Goal: Task Accomplishment & Management: Use online tool/utility

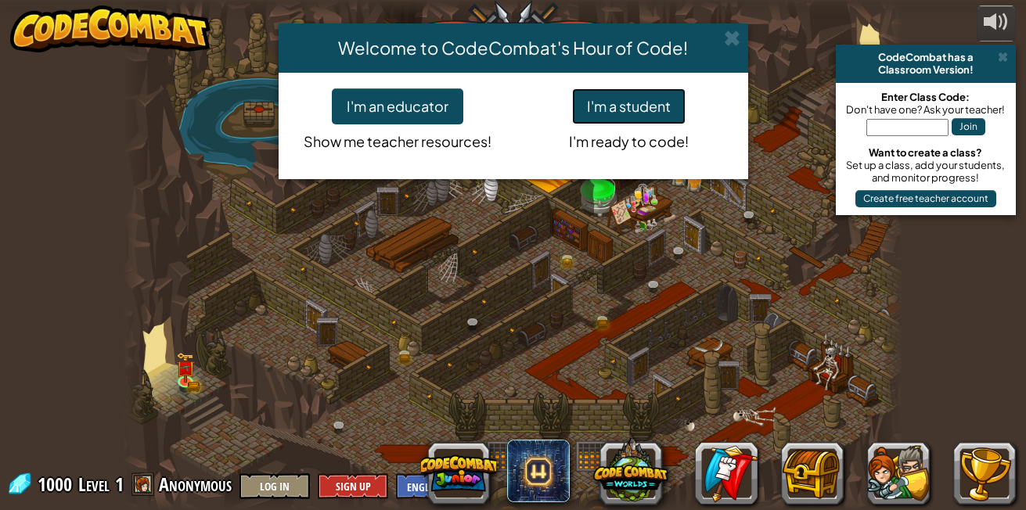
click at [642, 96] on button "I'm a student" at bounding box center [628, 106] width 113 height 36
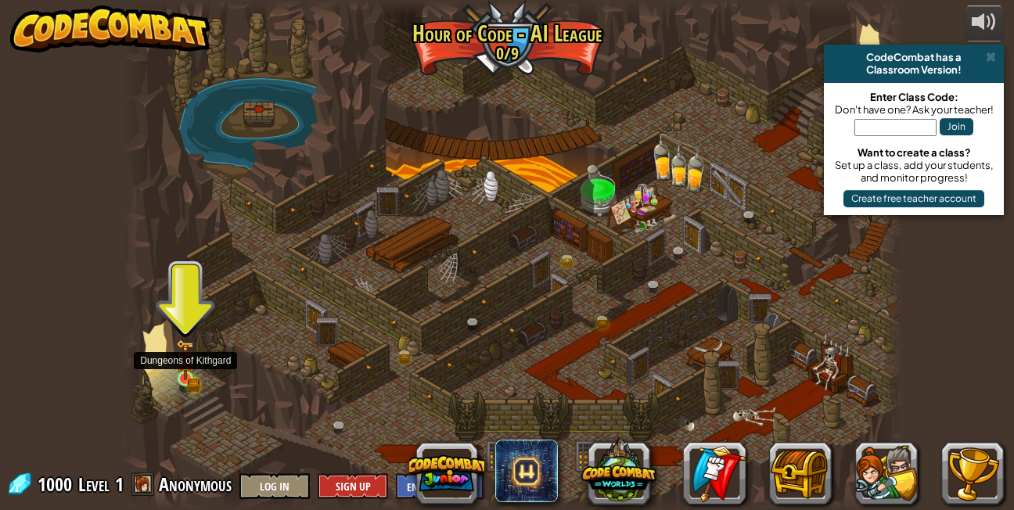
click at [186, 376] on img at bounding box center [185, 360] width 19 height 41
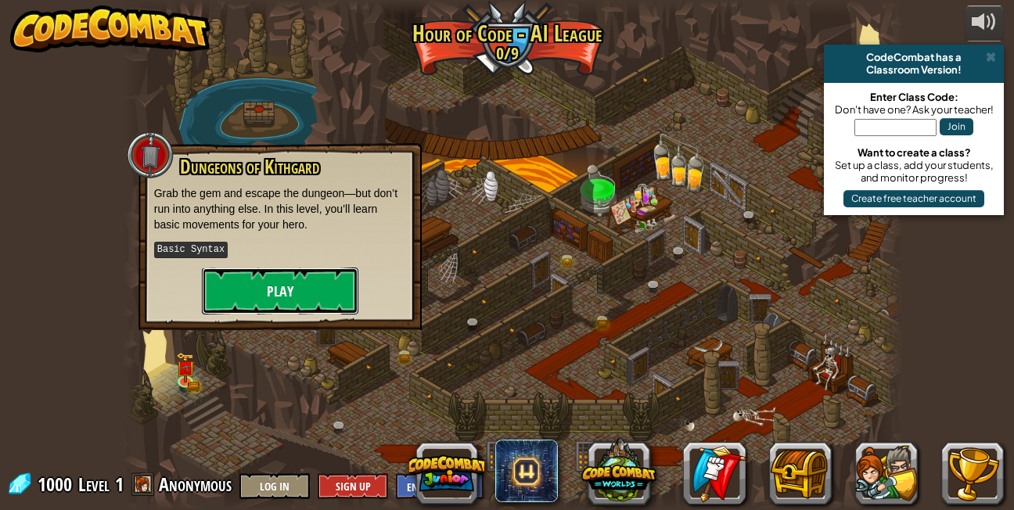
click at [280, 295] on button "Play" at bounding box center [280, 291] width 156 height 47
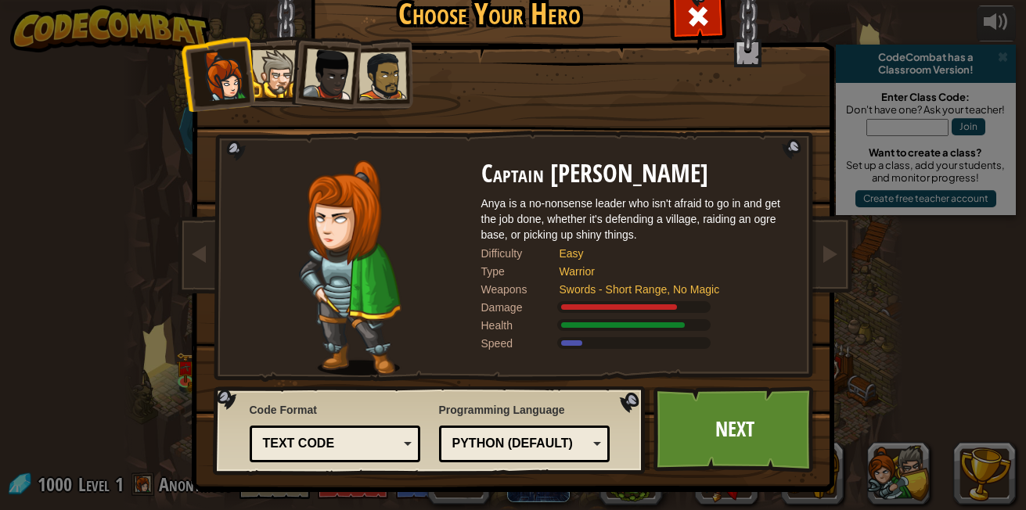
click at [307, 86] on div at bounding box center [329, 75] width 52 height 52
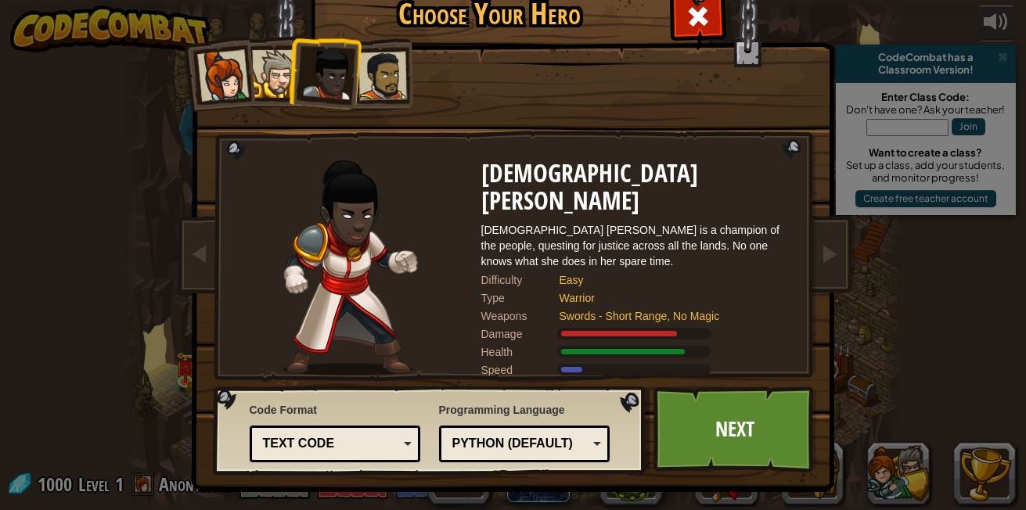
click at [395, 437] on div "Text code" at bounding box center [335, 444] width 151 height 24
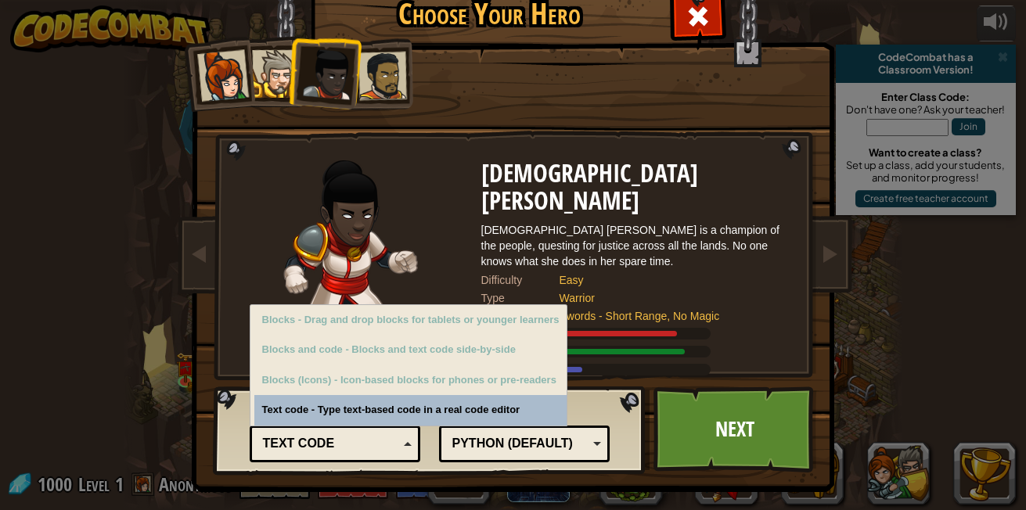
click at [441, 412] on div "Code Format Text code Blocks and code Blocks Blocks (Icons) Text code Blocks - …" at bounding box center [429, 430] width 423 height 80
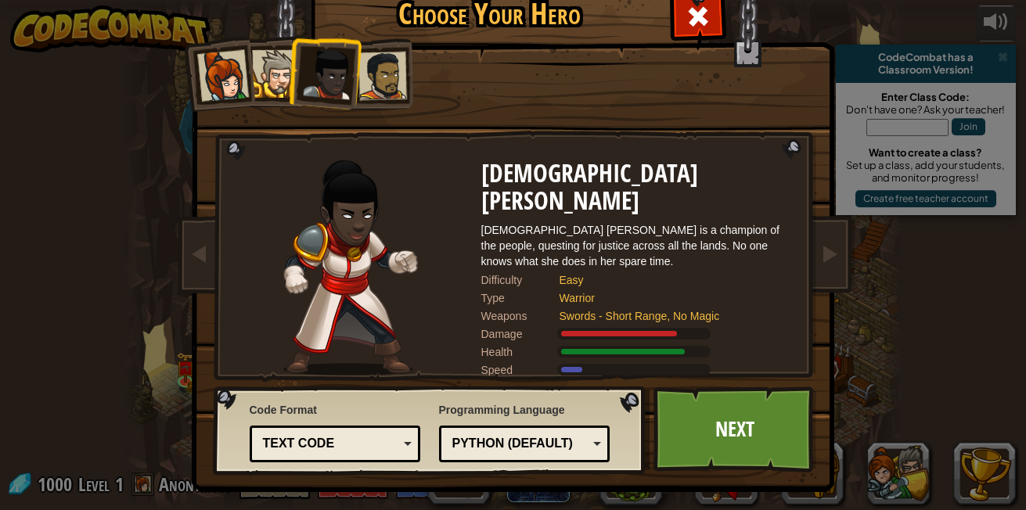
click at [483, 446] on div "Python (Default)" at bounding box center [519, 444] width 135 height 18
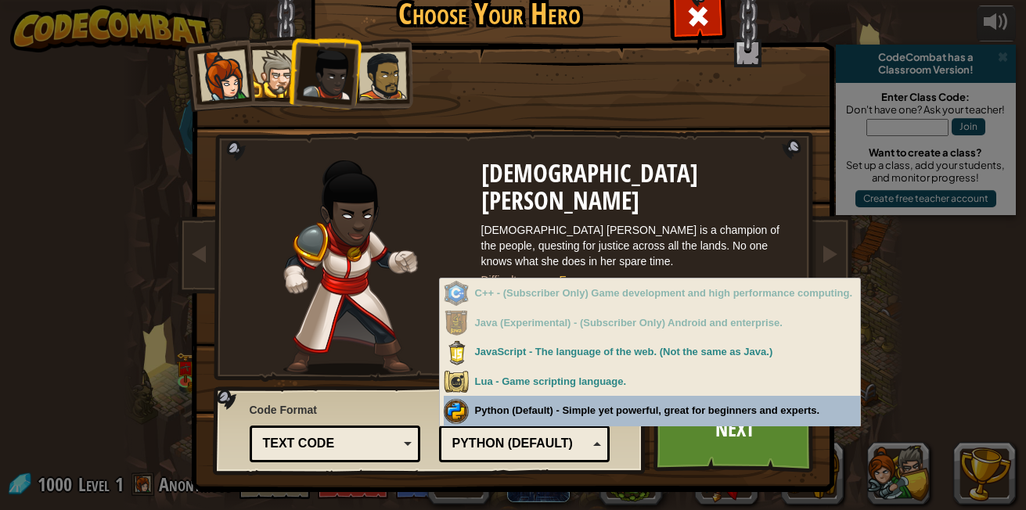
click at [627, 408] on div "Code Format Text code Blocks and code Blocks Blocks (Icons) Text code Blocks - …" at bounding box center [429, 430] width 423 height 80
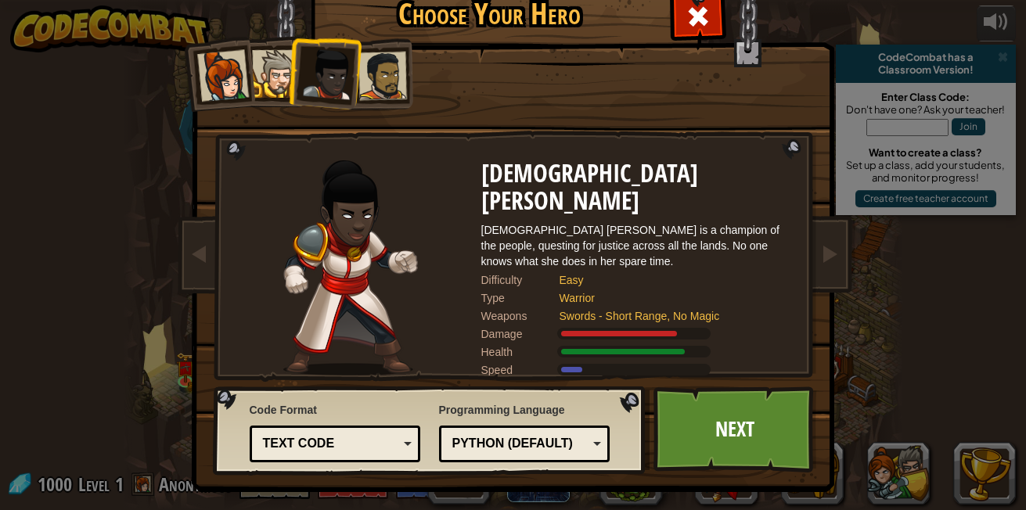
click at [358, 72] on div at bounding box center [382, 76] width 49 height 49
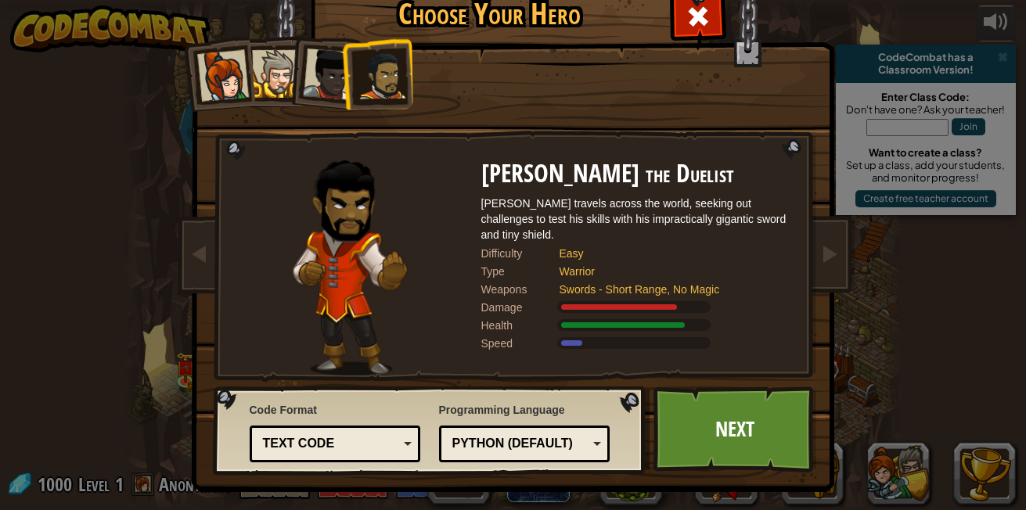
click at [444, 304] on div at bounding box center [350, 267] width 261 height 215
click at [310, 73] on div at bounding box center [329, 75] width 52 height 52
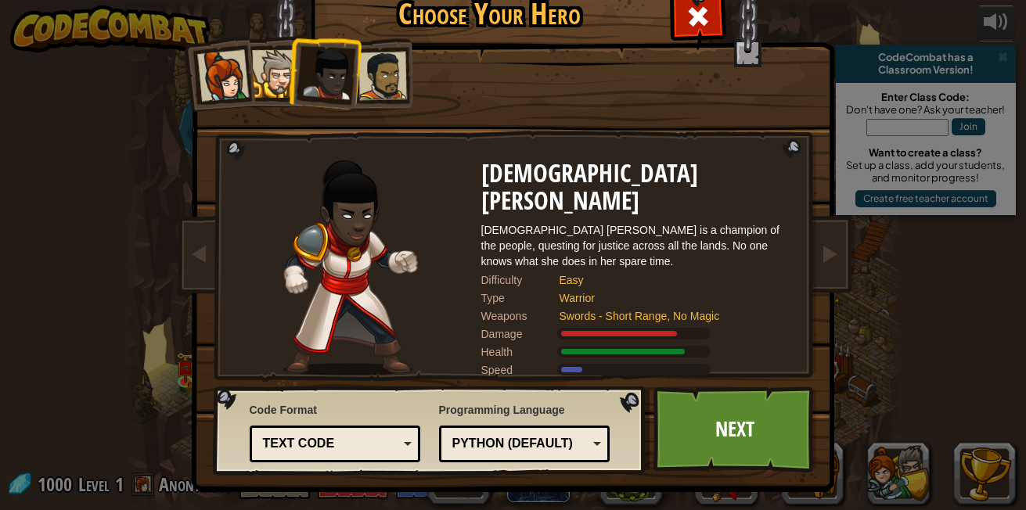
click at [275, 74] on div at bounding box center [276, 74] width 48 height 48
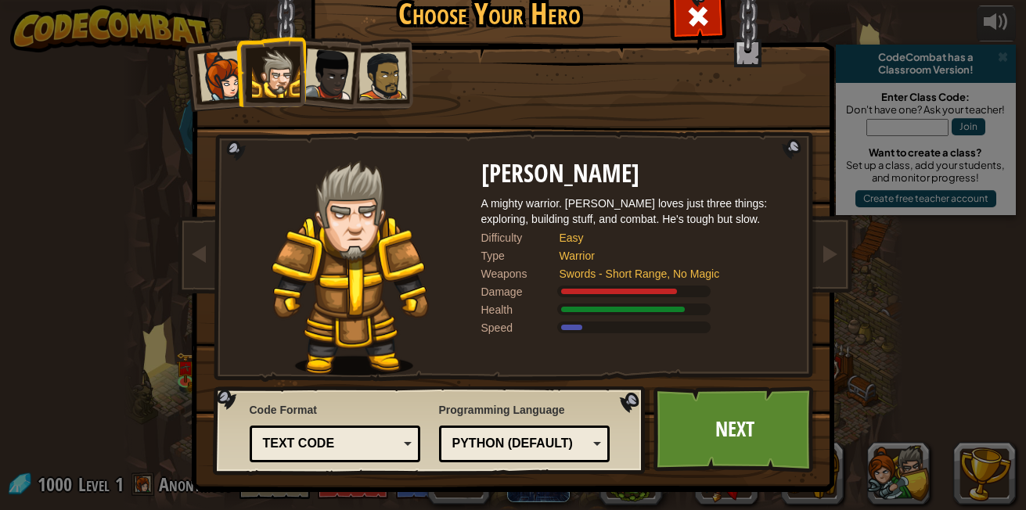
click at [225, 74] on div at bounding box center [222, 76] width 52 height 52
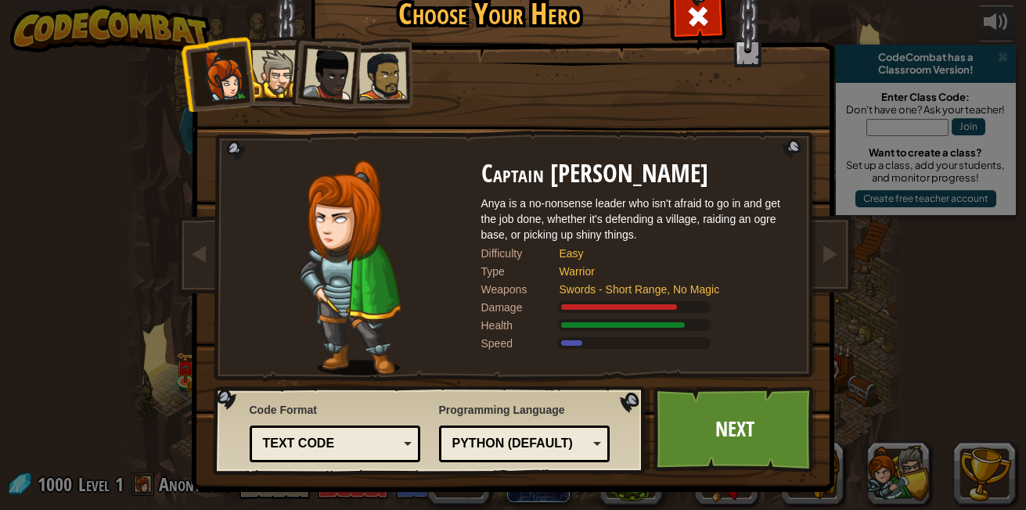
click at [311, 74] on div at bounding box center [329, 75] width 52 height 52
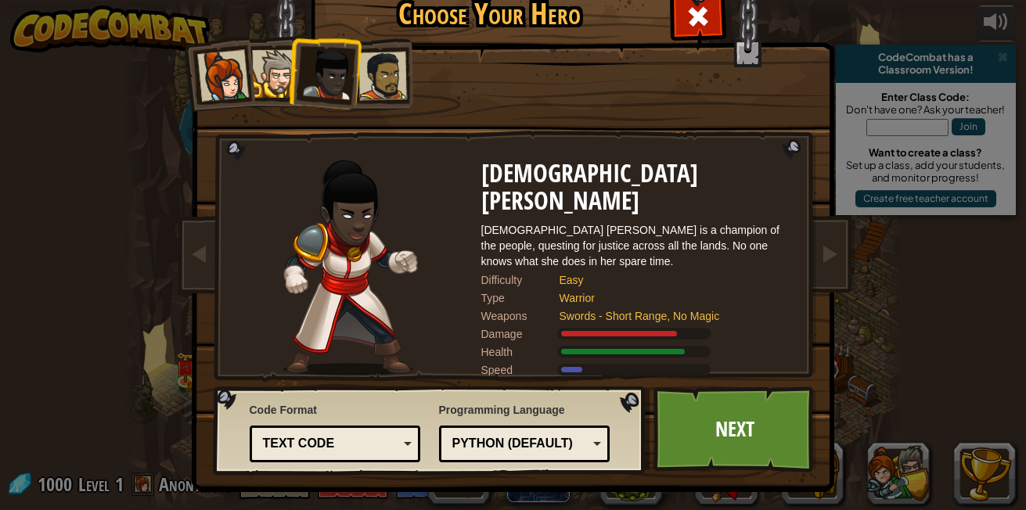
click at [383, 76] on div at bounding box center [382, 76] width 49 height 49
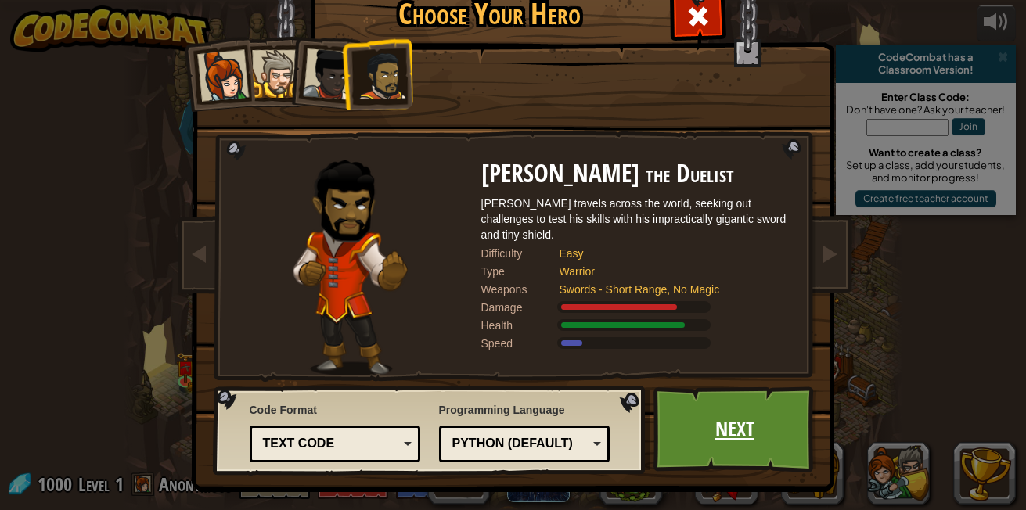
click at [750, 430] on link "Next" at bounding box center [735, 430] width 164 height 86
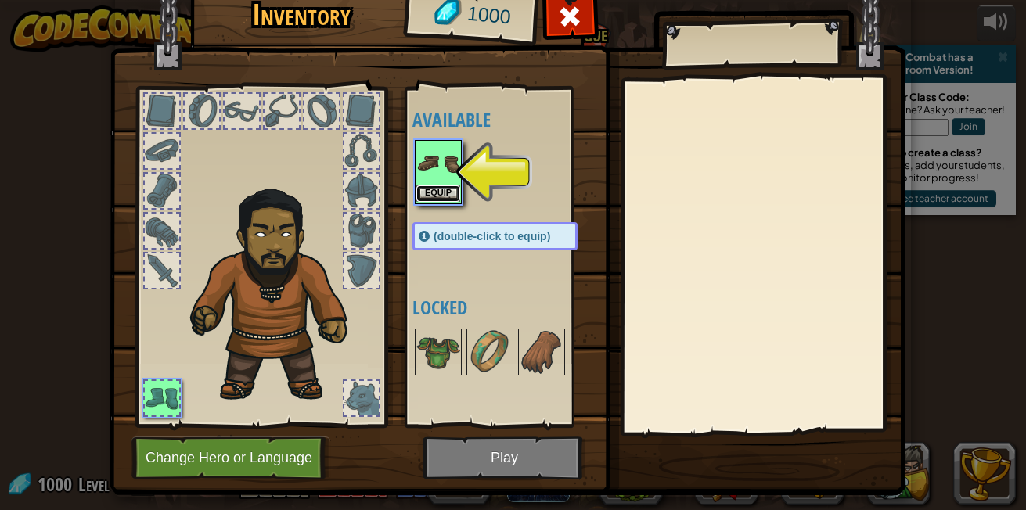
click at [428, 192] on button "Equip" at bounding box center [438, 193] width 44 height 16
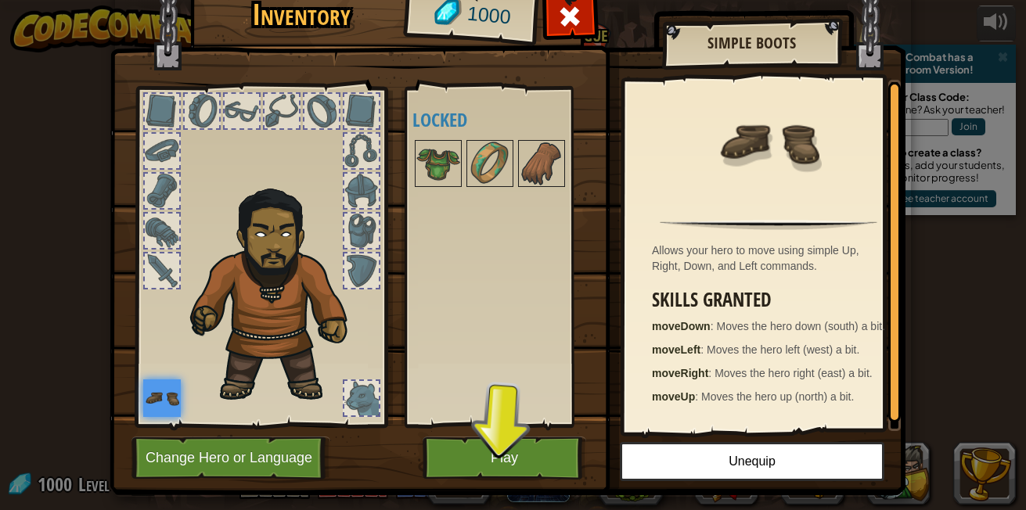
click at [498, 430] on img at bounding box center [508, 211] width 796 height 568
drag, startPoint x: 513, startPoint y: 452, endPoint x: 498, endPoint y: 430, distance: 27.1
click at [498, 430] on img at bounding box center [508, 211] width 796 height 568
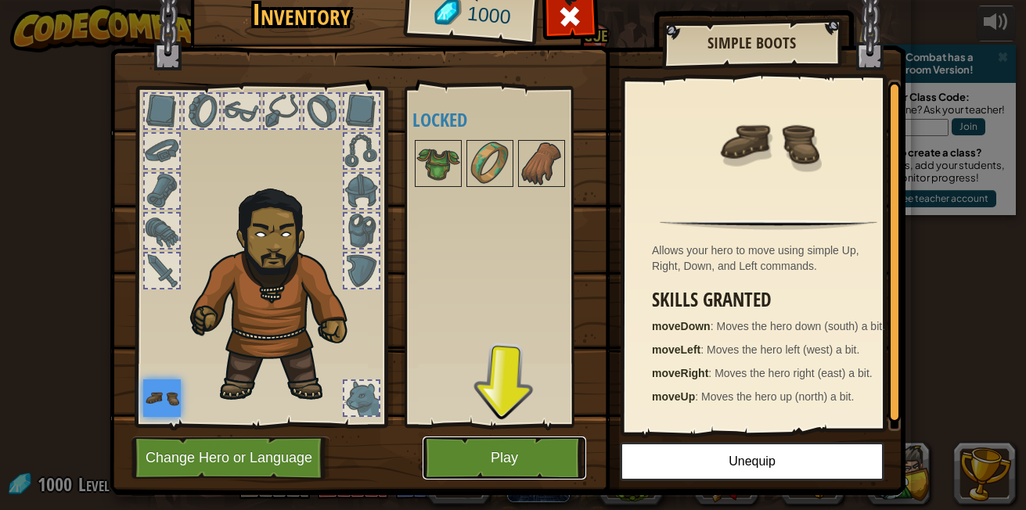
click at [501, 444] on button "Play" at bounding box center [505, 458] width 164 height 43
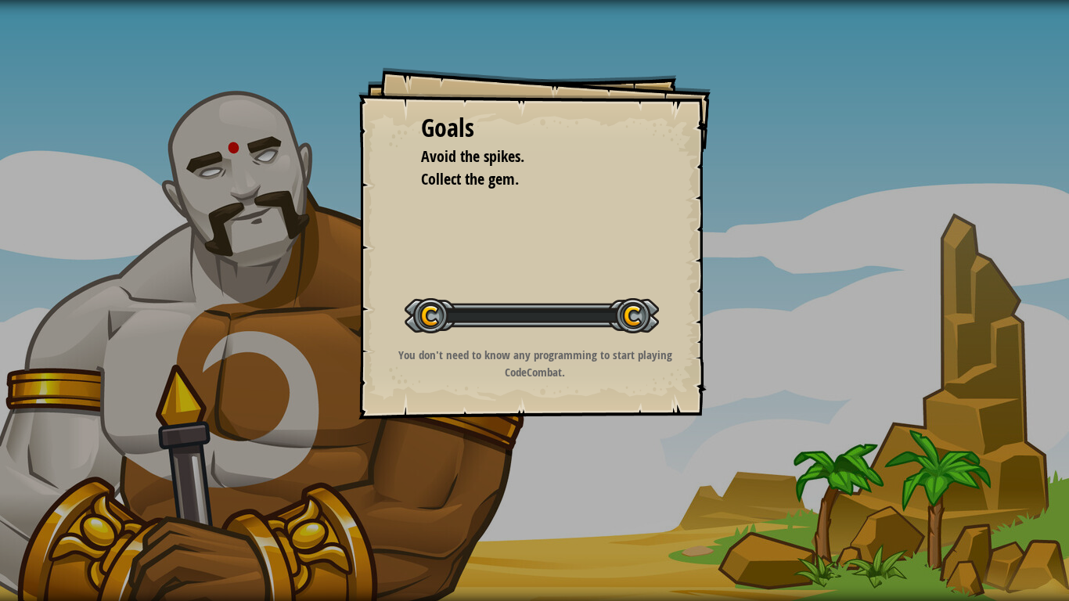
click at [560, 509] on div "Goals Avoid the spikes. Collect the gem. Start Level Error loading from server.…" at bounding box center [534, 300] width 1069 height 601
click at [619, 494] on div "Goals Avoid the spikes. Collect the gem. Start Level Error loading from server.…" at bounding box center [534, 300] width 1069 height 601
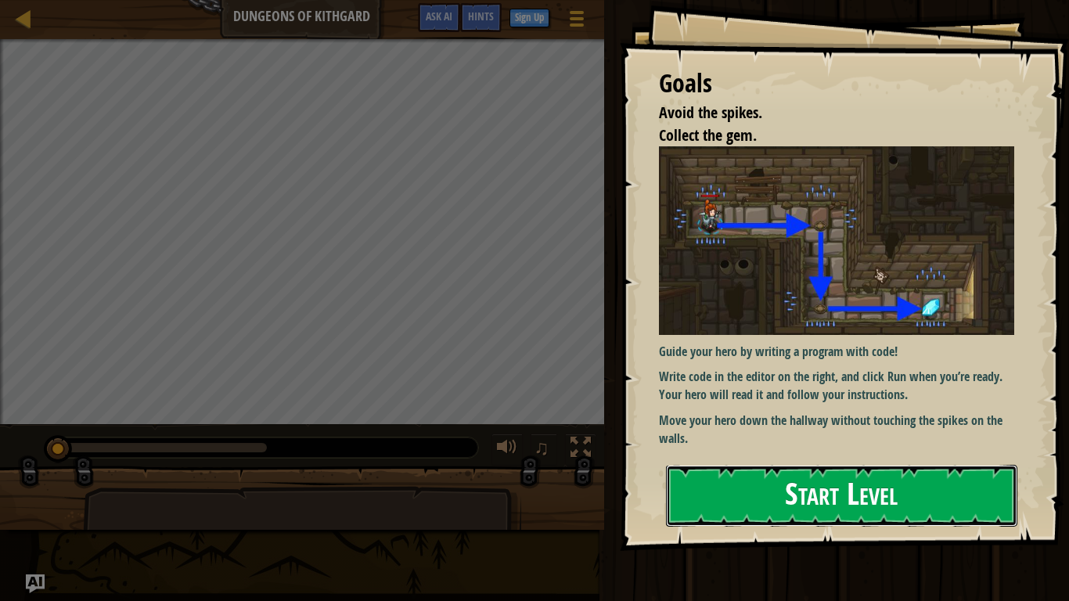
click at [727, 492] on button "Start Level" at bounding box center [841, 496] width 351 height 62
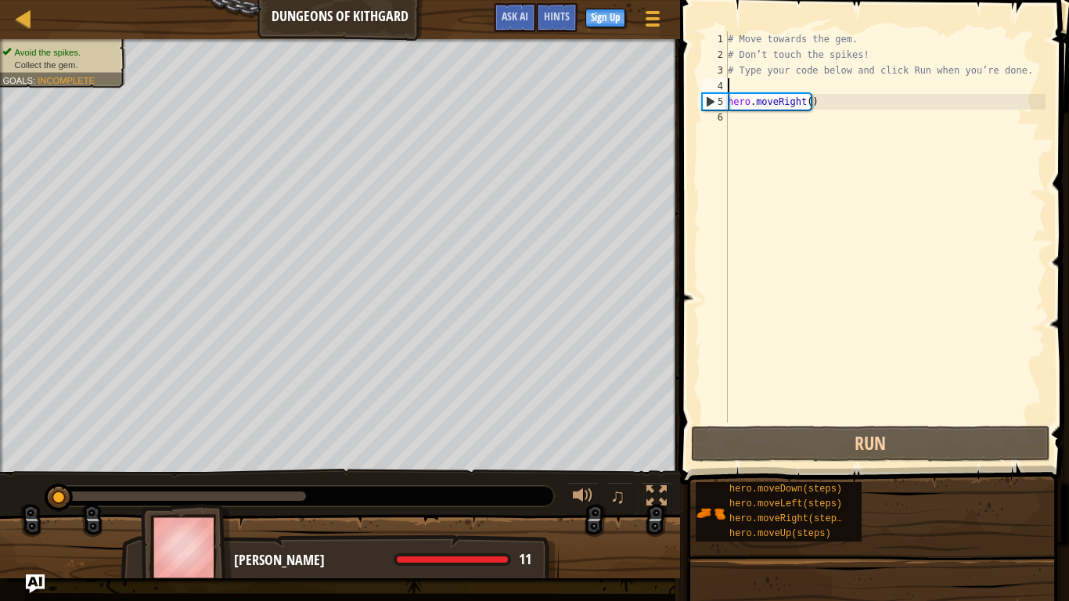
click at [768, 90] on div "# Move towards the gem. # Don’t touch the spikes! # Type your code below and cl…" at bounding box center [885, 242] width 321 height 423
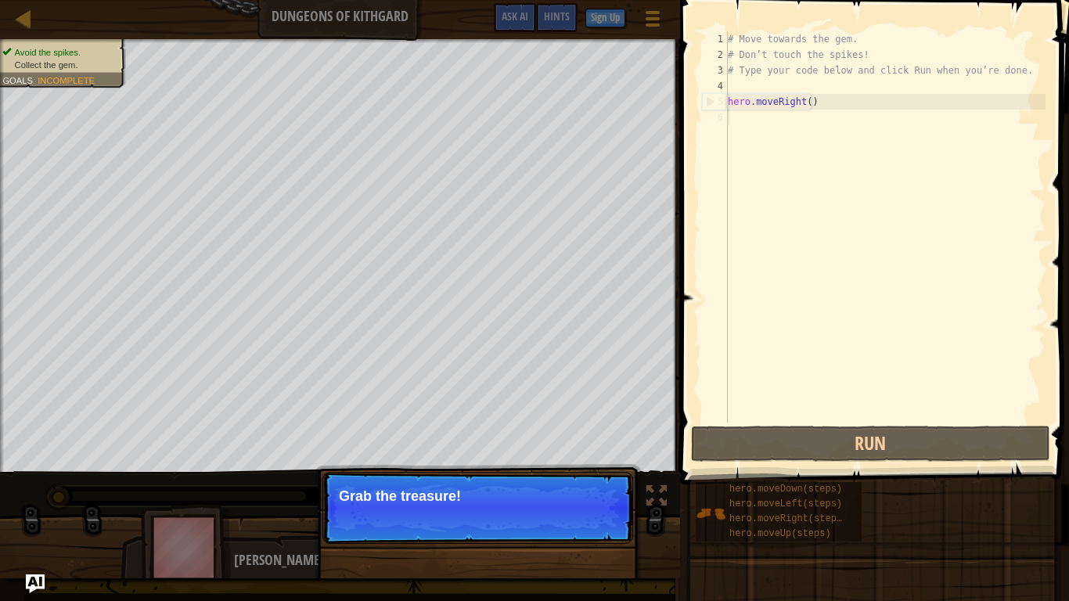
click at [750, 236] on div "# Move towards the gem. # Don’t touch the spikes! # Type your code below and cl…" at bounding box center [885, 242] width 321 height 423
click at [588, 509] on button "Continue" at bounding box center [588, 517] width 65 height 20
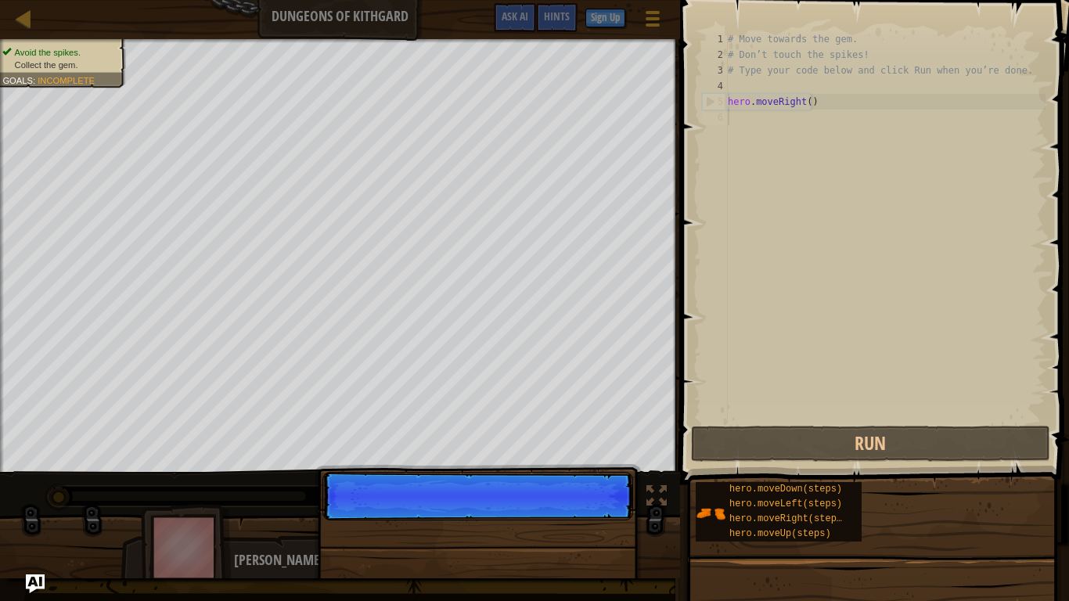
scroll to position [7, 0]
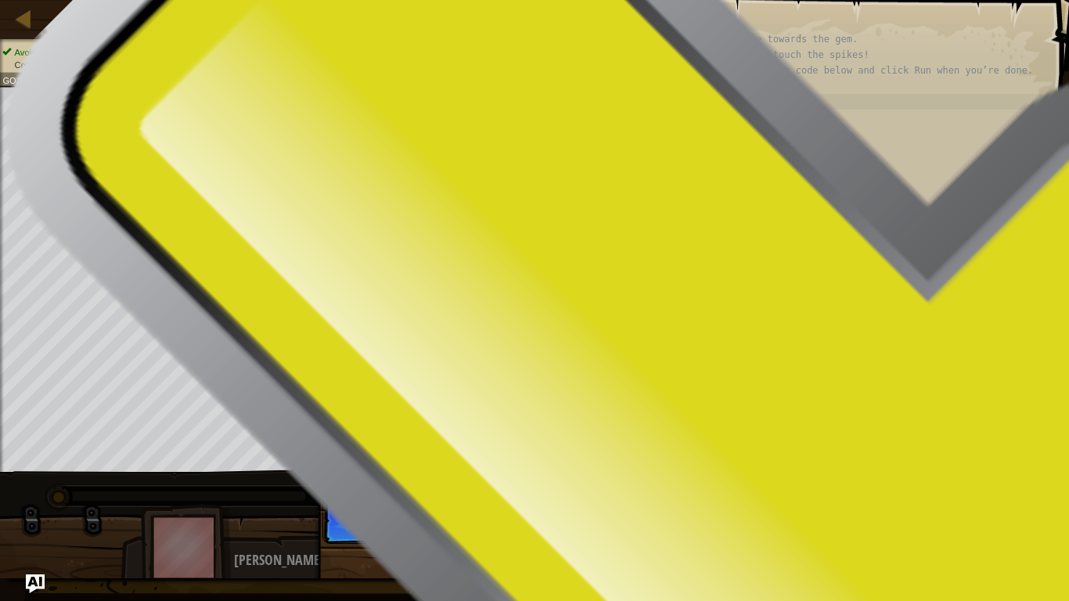
click at [855, 303] on div "# Move towards the gem. # Don’t touch the spikes! # Type your code below and cl…" at bounding box center [885, 242] width 321 height 423
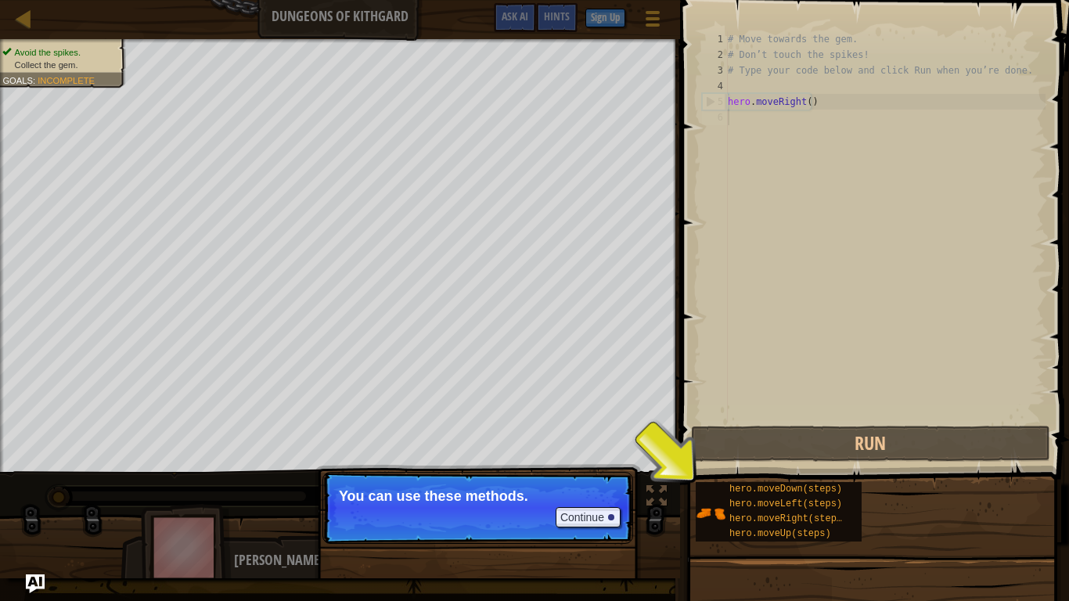
click at [548, 509] on div "Continue" at bounding box center [584, 517] width 73 height 20
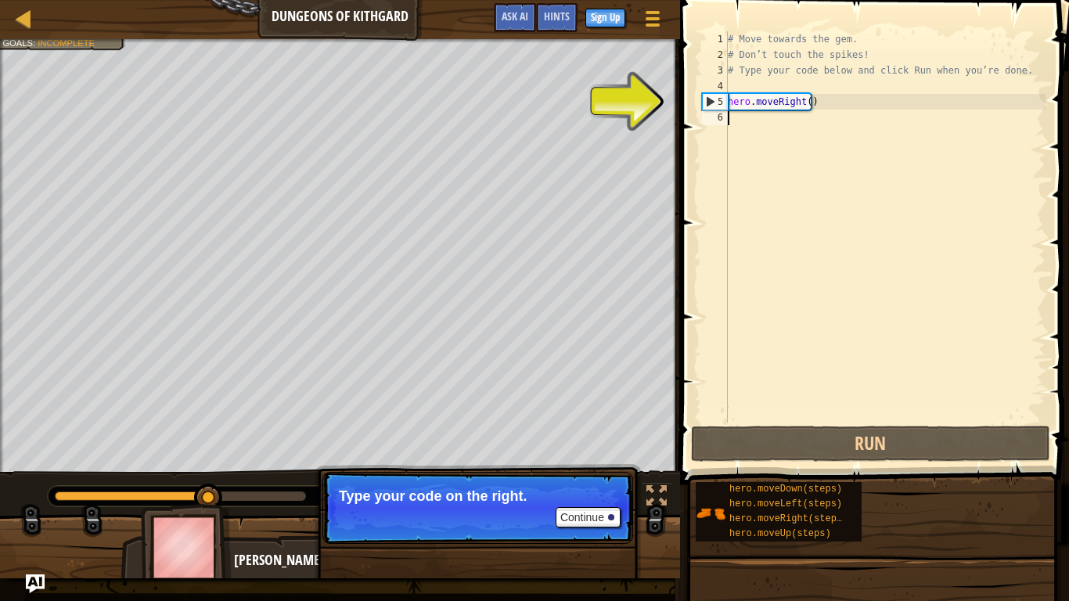
click at [843, 281] on div "# Move towards the gem. # Don’t touch the spikes! # Type your code below and cl…" at bounding box center [885, 242] width 321 height 423
click at [520, 507] on p "Continue Type your code on the right." at bounding box center [477, 508] width 311 height 72
click at [757, 84] on div "# Move towards the gem. # Don’t touch the spikes! # Type your code below and cl…" at bounding box center [885, 242] width 321 height 423
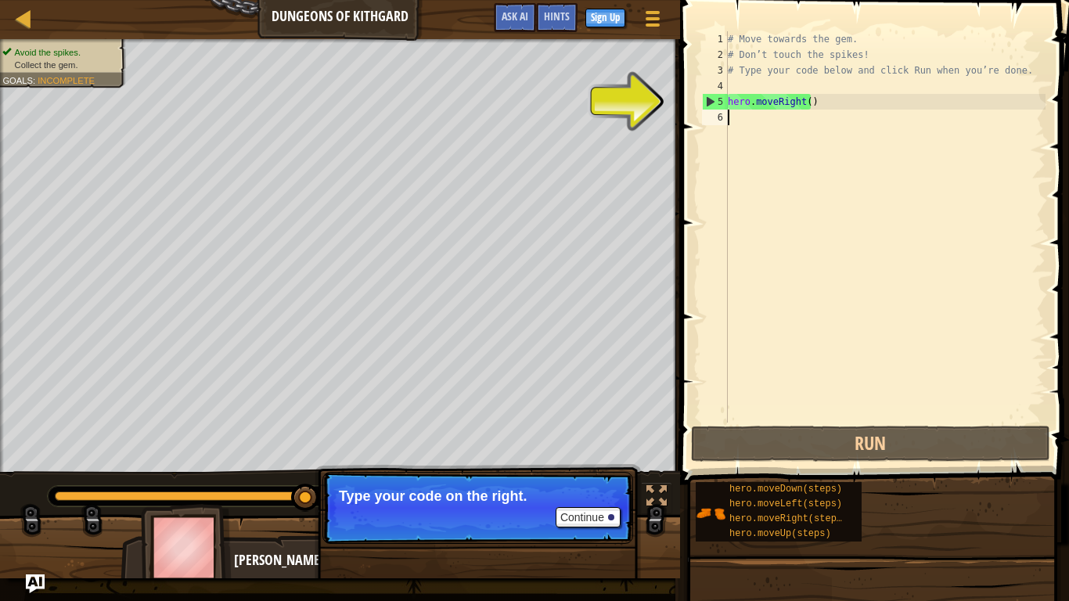
click at [757, 119] on div "# Move towards the gem. # Don’t touch the spikes! # Type your code below and cl…" at bounding box center [885, 242] width 321 height 423
click at [743, 90] on div "# Move towards the gem. # Don’t touch the spikes! # Type your code below and cl…" at bounding box center [885, 242] width 321 height 423
type textarea "# Type your code below and click Run when you’re done."
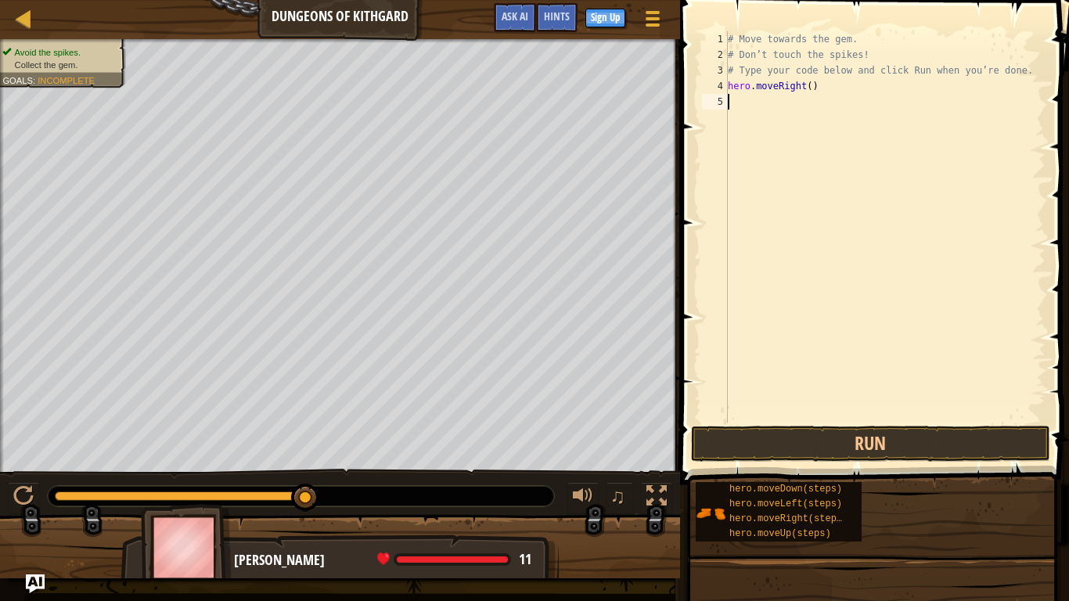
click at [756, 104] on div "# Move towards the gem. # Don’t touch the spikes! # Type your code below and cl…" at bounding box center [885, 242] width 321 height 423
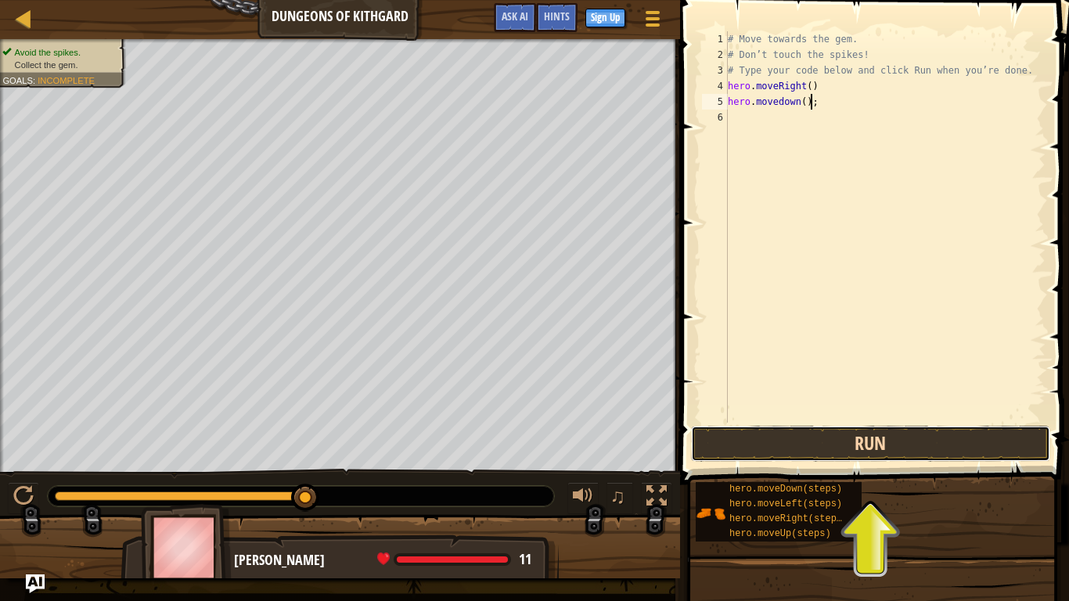
click at [743, 431] on button "Run" at bounding box center [870, 444] width 359 height 36
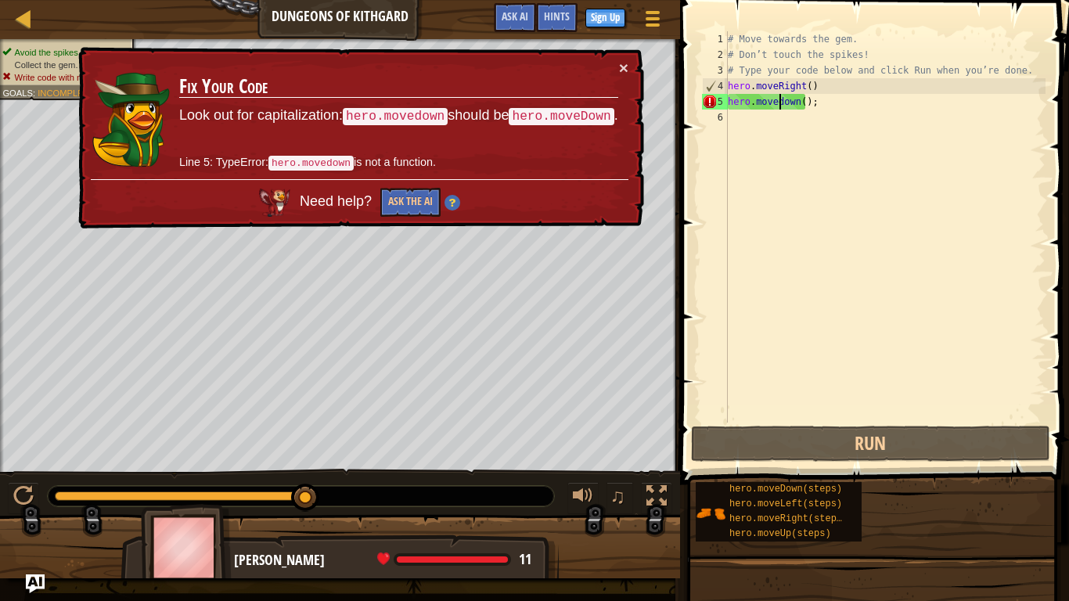
click at [779, 100] on div "# Move towards the gem. # Don’t touch the spikes! # Type your code below and cl…" at bounding box center [885, 242] width 321 height 423
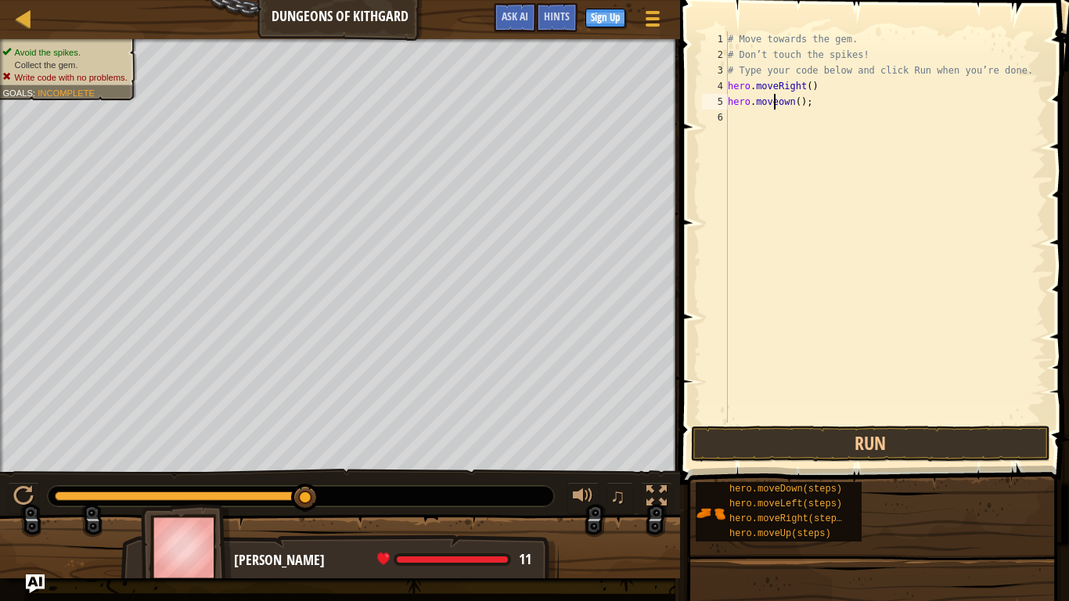
scroll to position [7, 4]
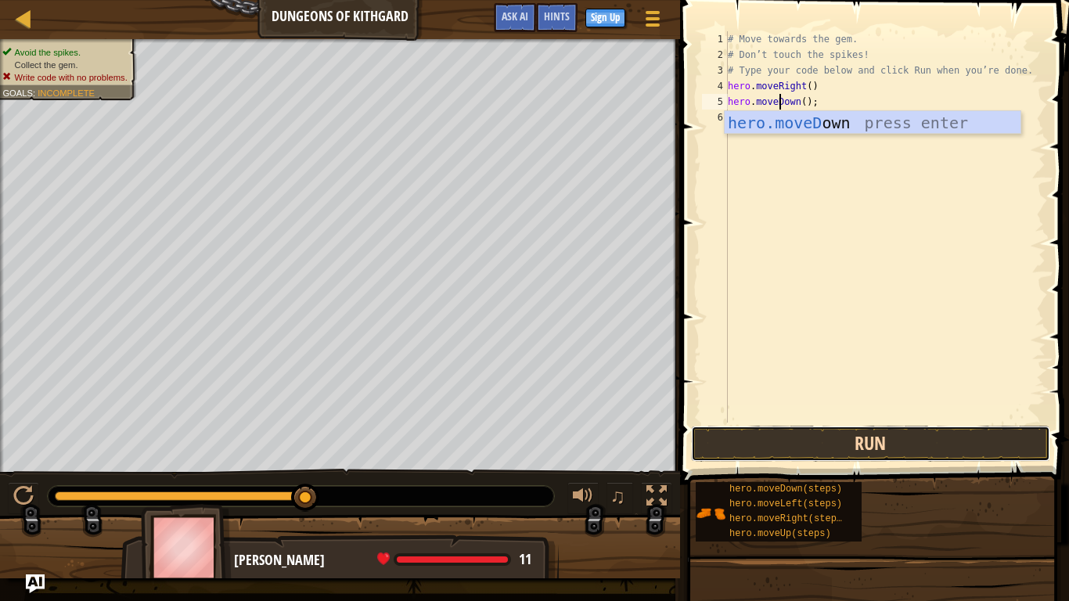
click at [867, 447] on button "Run" at bounding box center [870, 444] width 359 height 36
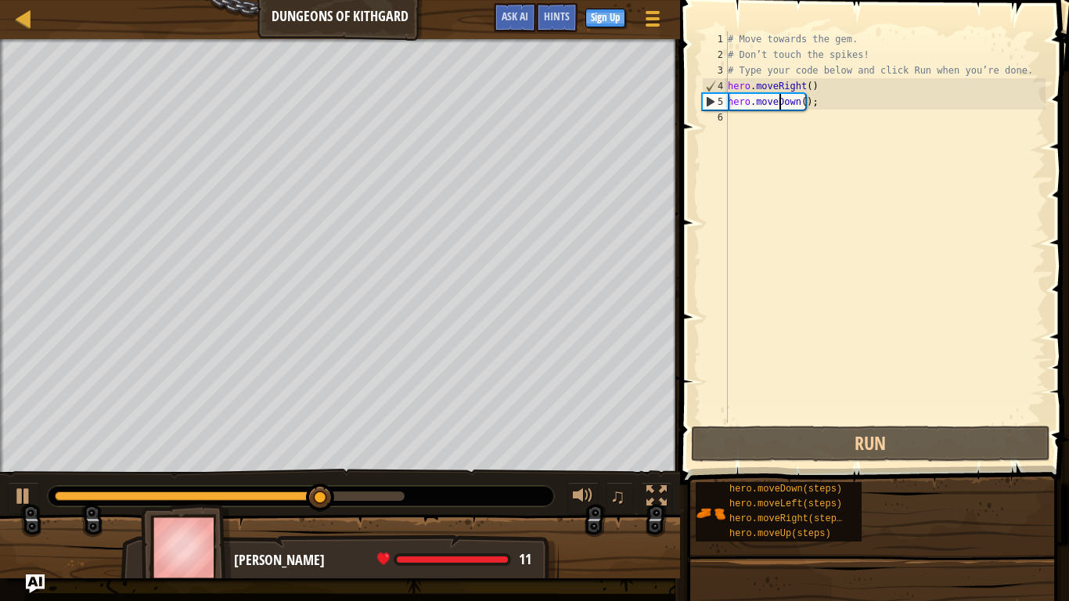
click at [818, 91] on div "# Move towards the gem. # Don’t touch the spikes! # Type your code below and cl…" at bounding box center [885, 242] width 321 height 423
type textarea "hero.moveRight();"
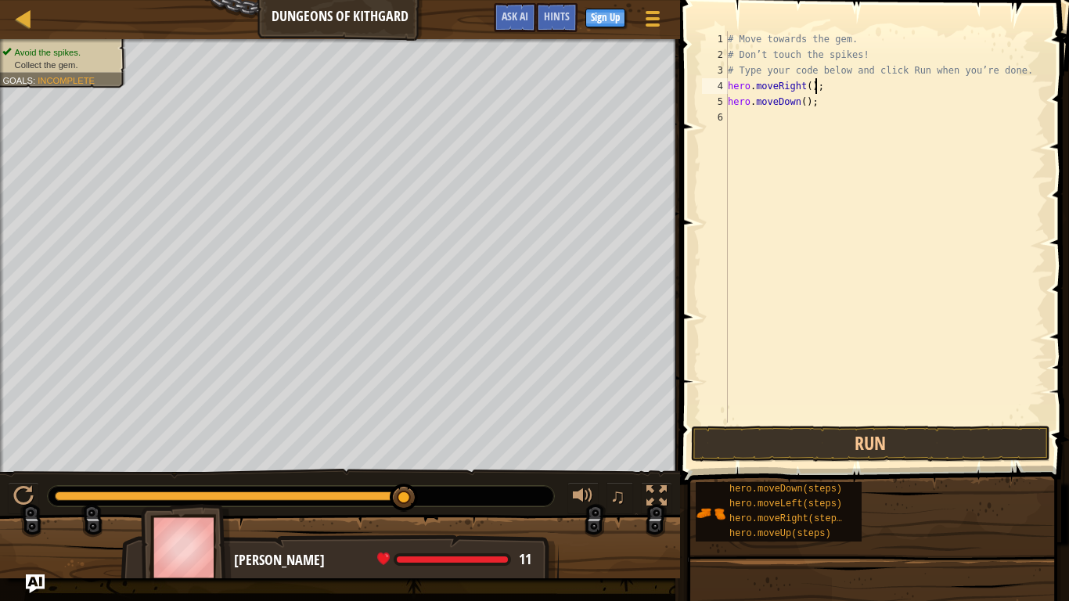
click at [750, 110] on div "# Move towards the gem. # Don’t touch the spikes! # Type your code below and cl…" at bounding box center [885, 242] width 321 height 423
type textarea "hero.moveRight();"
click at [783, 138] on div "# Move towards the gem. # Don’t touch the spikes! # Type your code below and cl…" at bounding box center [885, 242] width 321 height 423
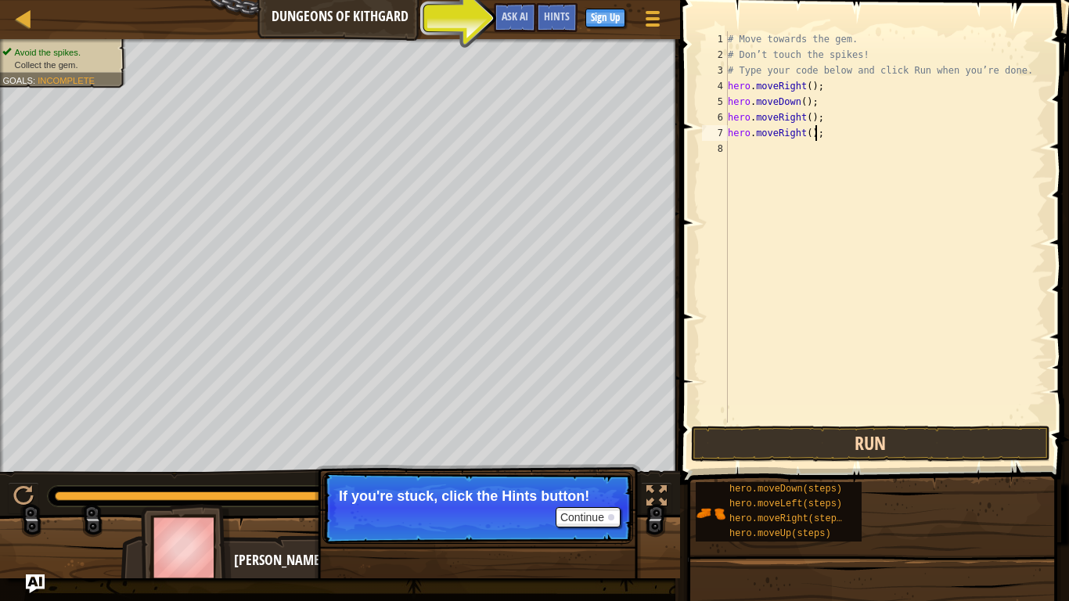
type textarea "hero.moveRight();"
click at [822, 441] on button "Run" at bounding box center [870, 444] width 359 height 36
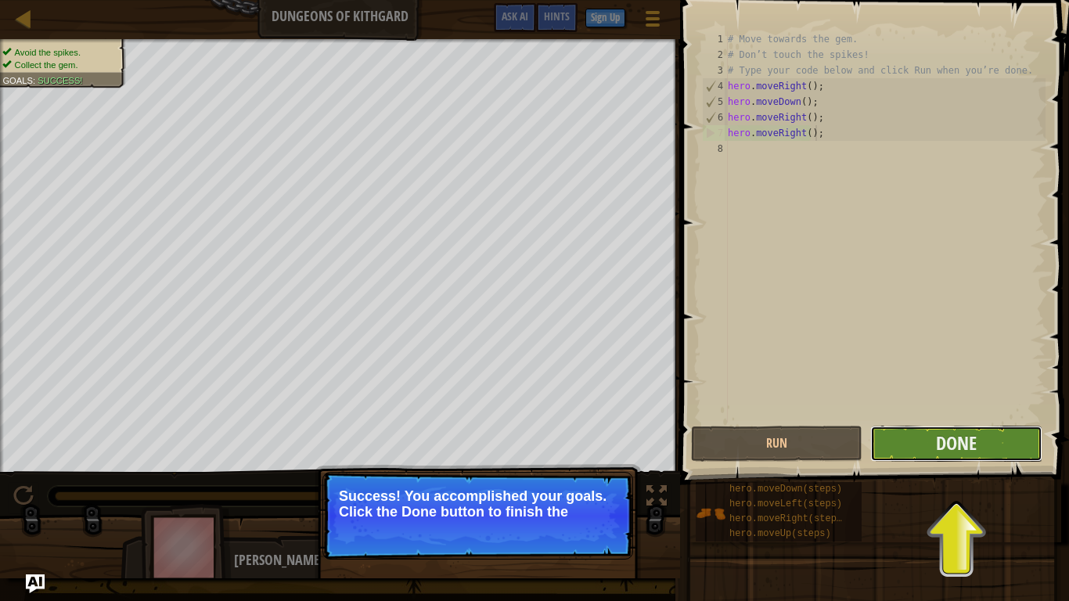
click at [921, 439] on button "Done" at bounding box center [955, 444] width 171 height 36
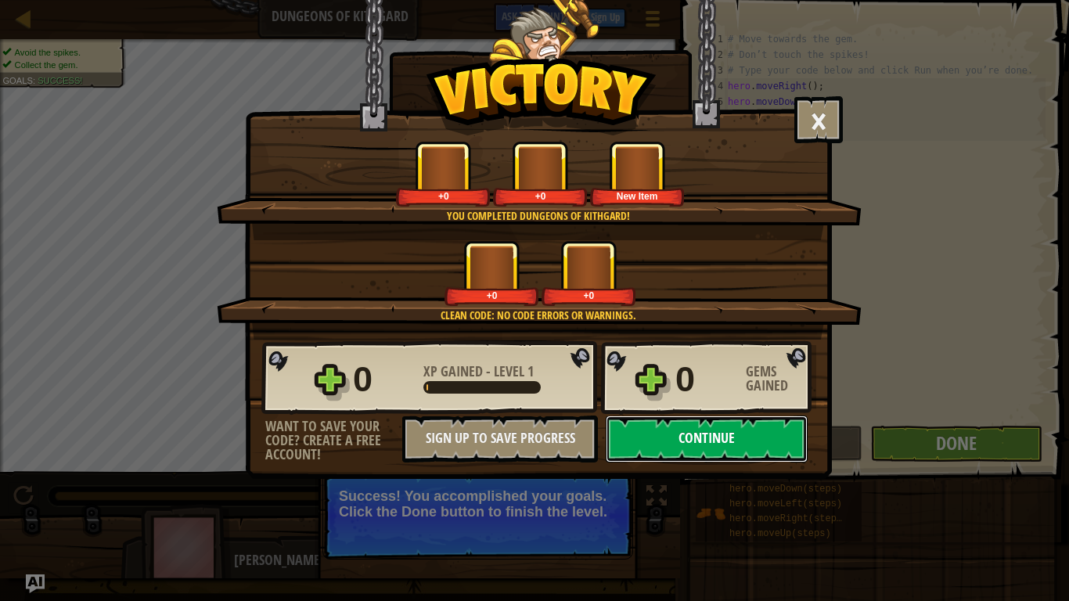
click at [664, 441] on button "Continue" at bounding box center [707, 438] width 202 height 47
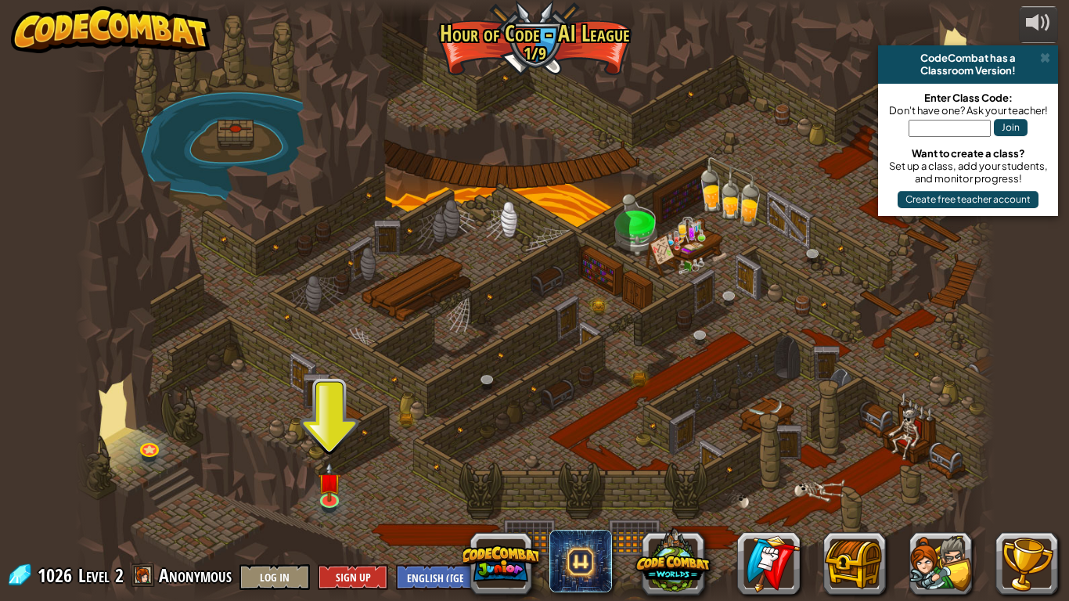
click at [314, 487] on div at bounding box center [534, 300] width 919 height 601
click at [330, 492] on img at bounding box center [329, 471] width 23 height 53
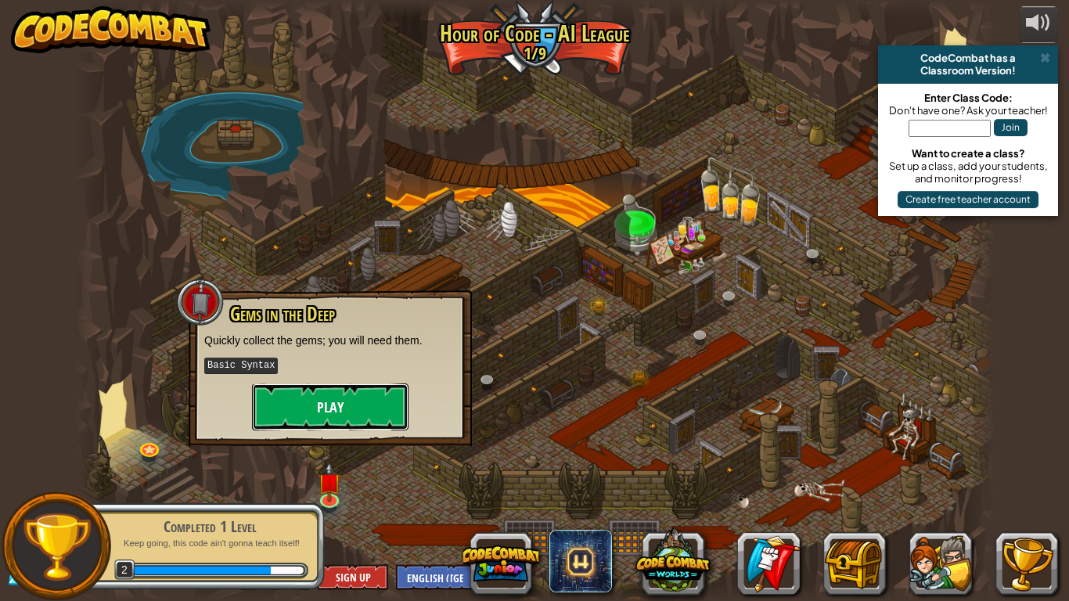
click at [330, 401] on button "Play" at bounding box center [330, 406] width 156 height 47
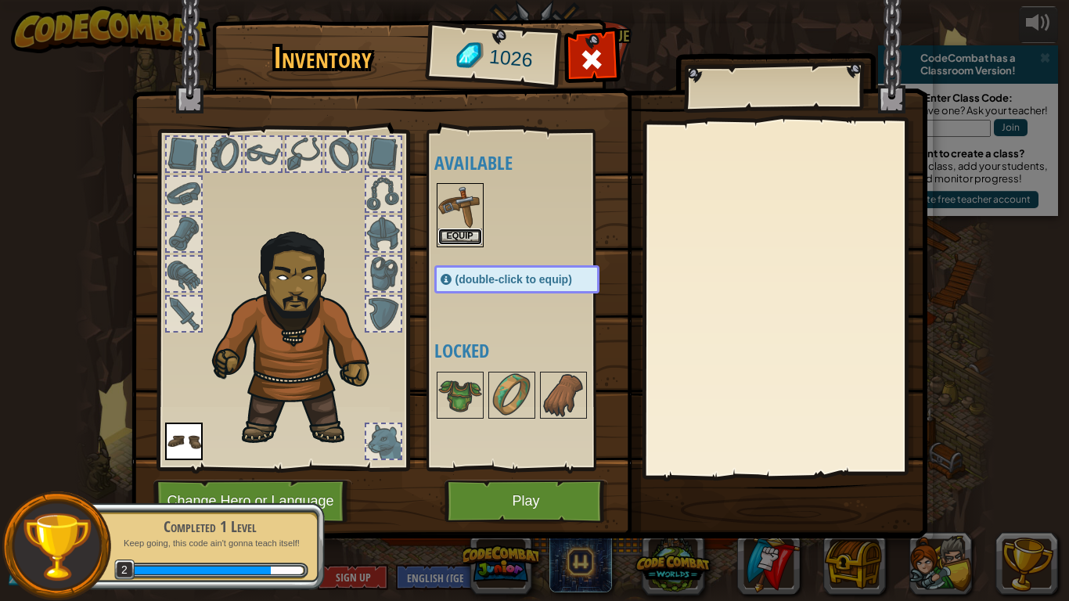
click at [458, 233] on button "Equip" at bounding box center [460, 236] width 44 height 16
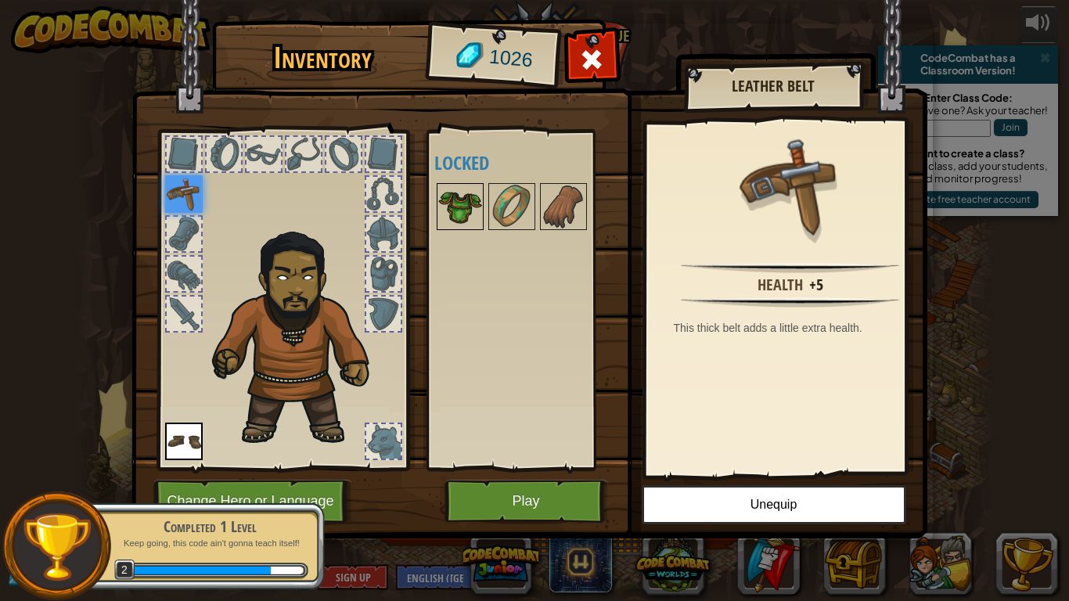
click at [477, 196] on img at bounding box center [460, 207] width 44 height 44
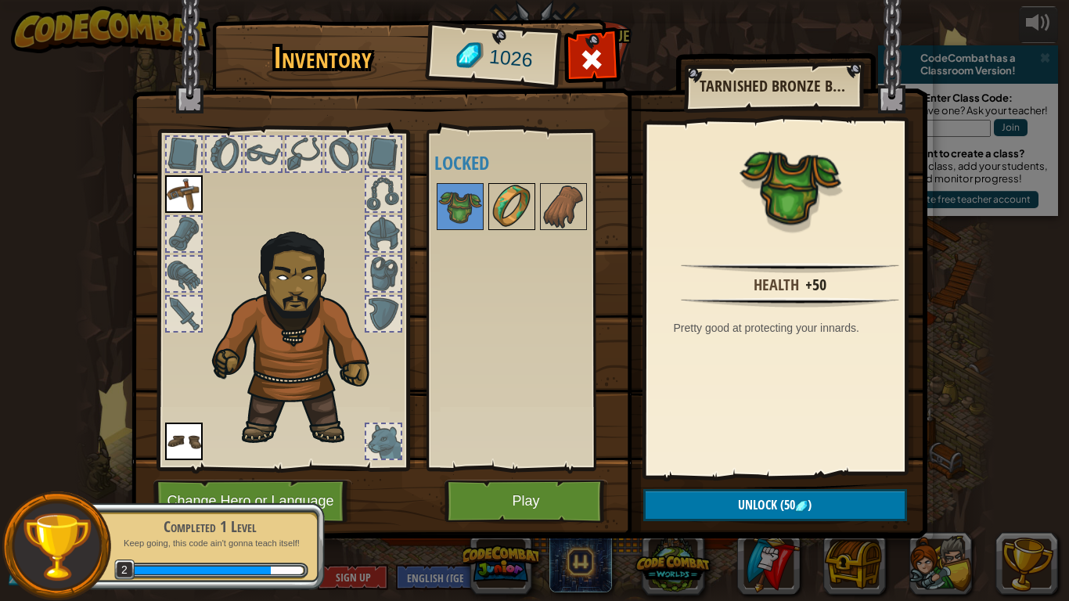
click at [519, 202] on img at bounding box center [512, 207] width 44 height 44
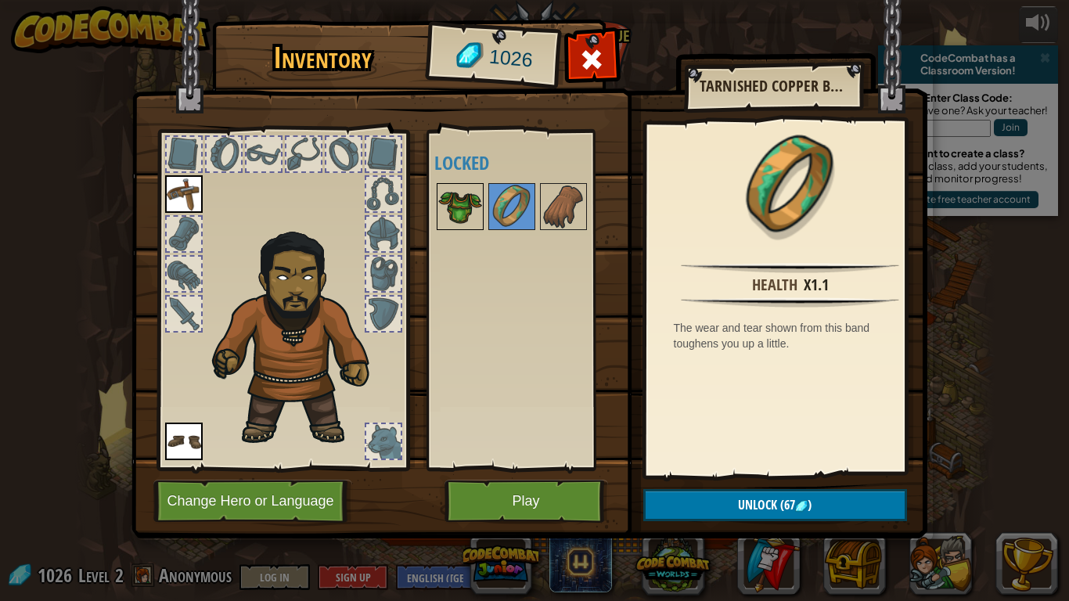
click at [460, 209] on img at bounding box center [460, 207] width 44 height 44
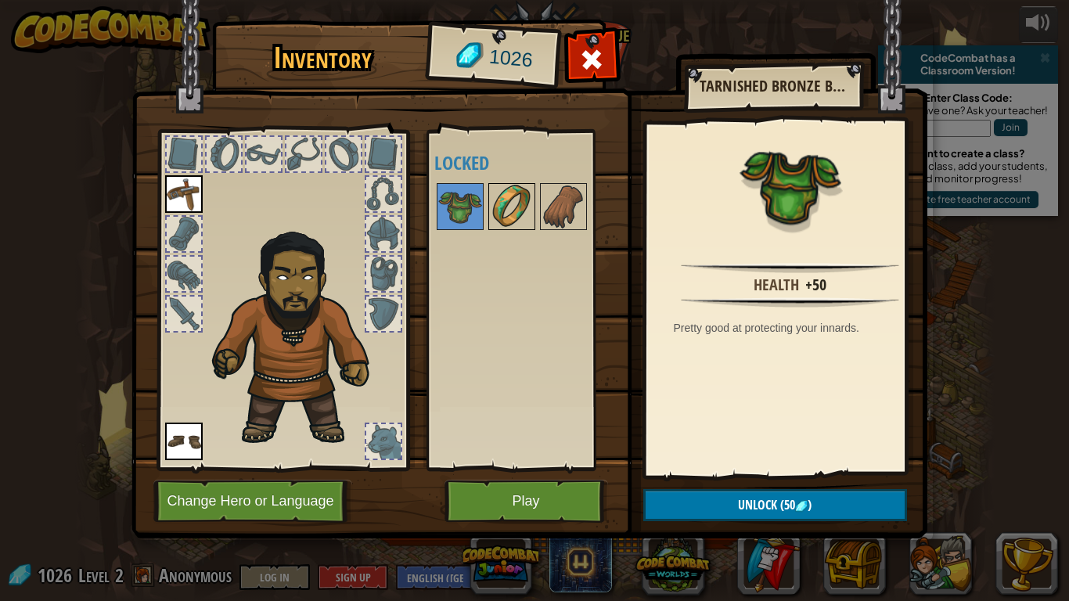
click at [516, 221] on img at bounding box center [512, 207] width 44 height 44
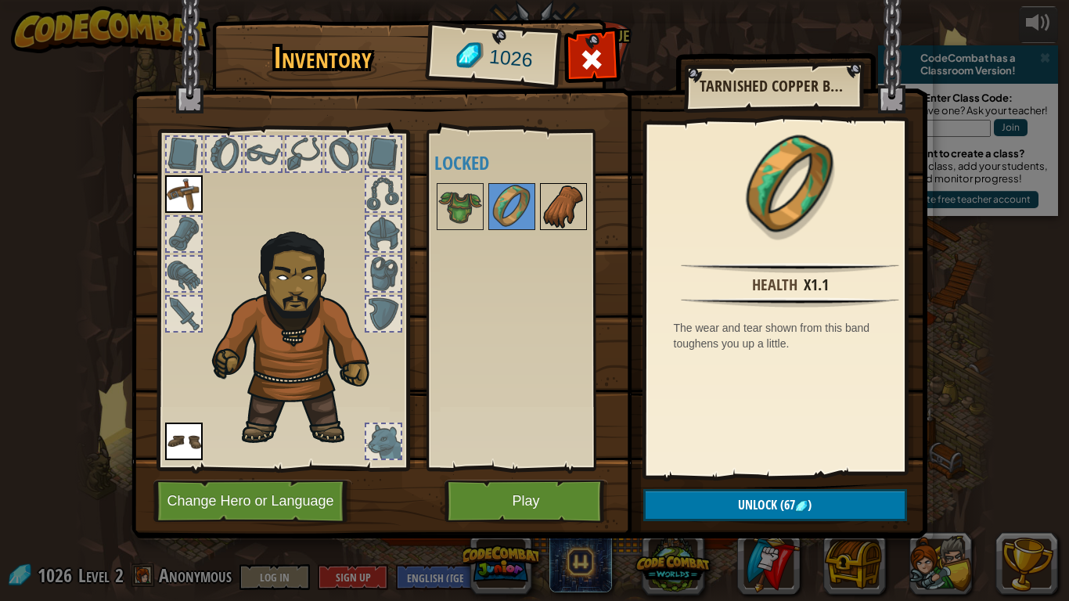
click at [551, 220] on img at bounding box center [563, 207] width 44 height 44
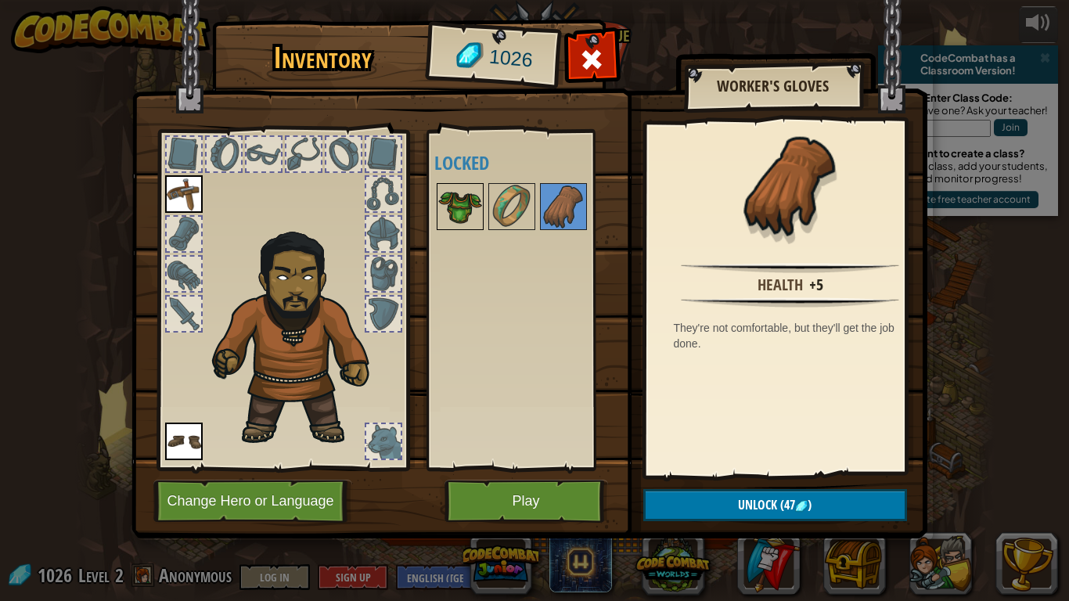
click at [438, 203] on img at bounding box center [460, 207] width 44 height 44
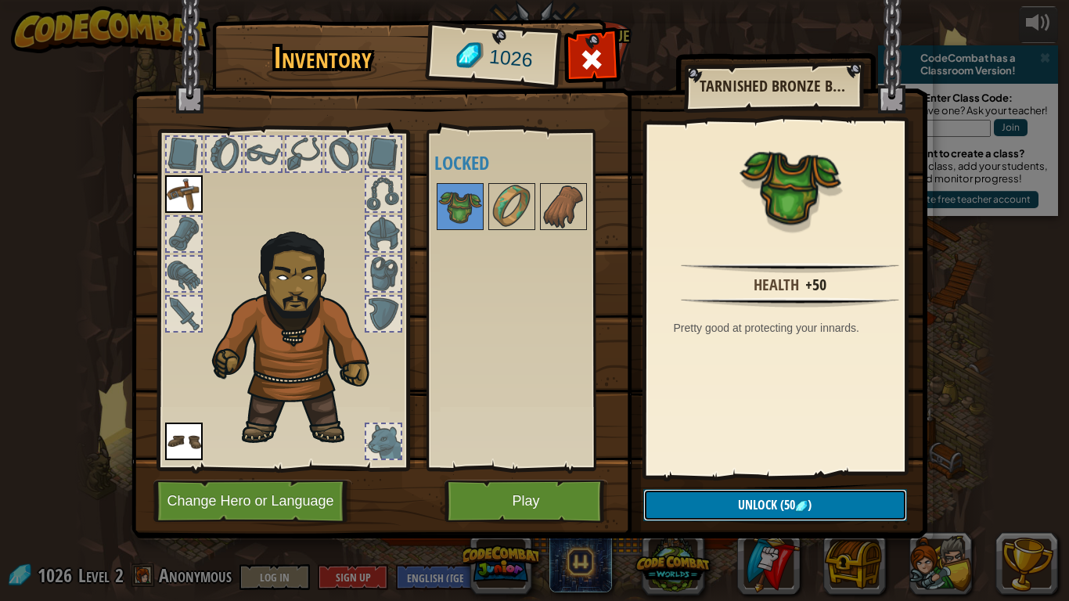
click at [705, 500] on button "Unlock (50 )" at bounding box center [775, 505] width 264 height 32
click at [695, 508] on button "Confirm" at bounding box center [775, 505] width 264 height 32
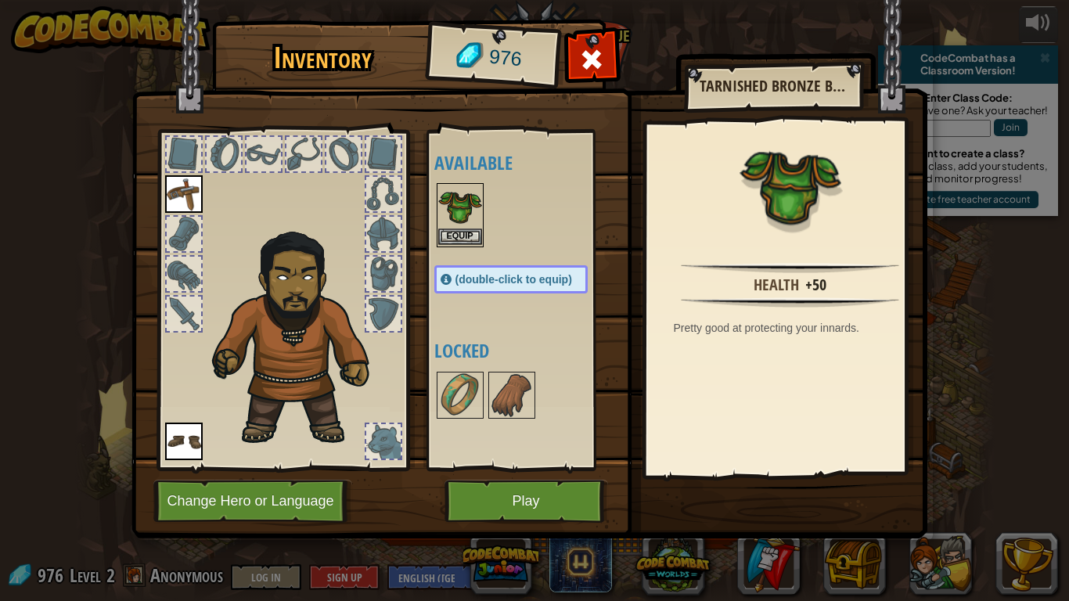
click at [459, 227] on img at bounding box center [460, 207] width 44 height 44
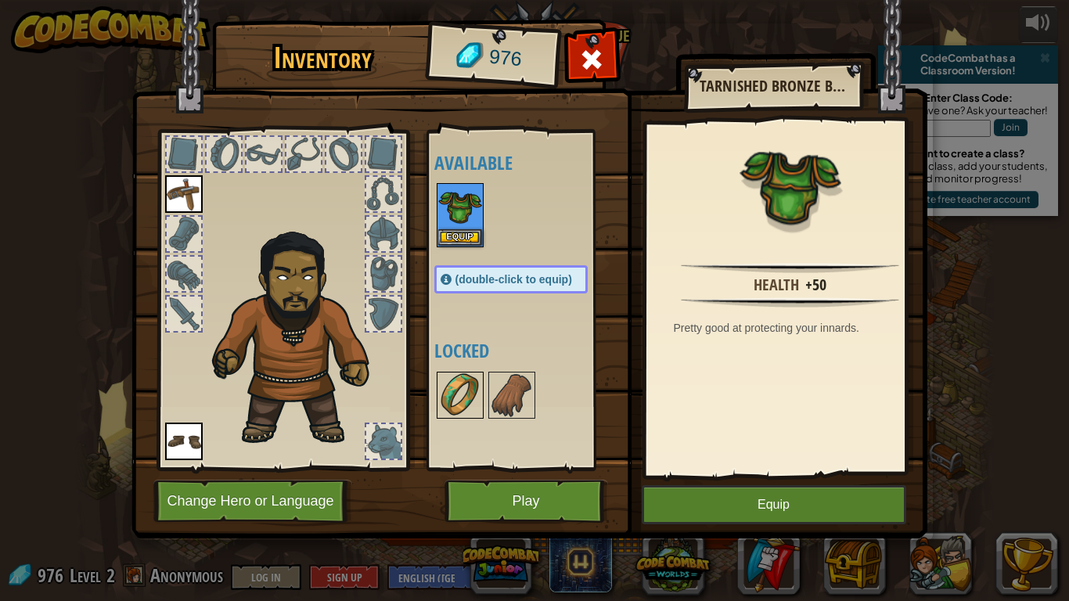
click at [457, 413] on img at bounding box center [460, 395] width 44 height 44
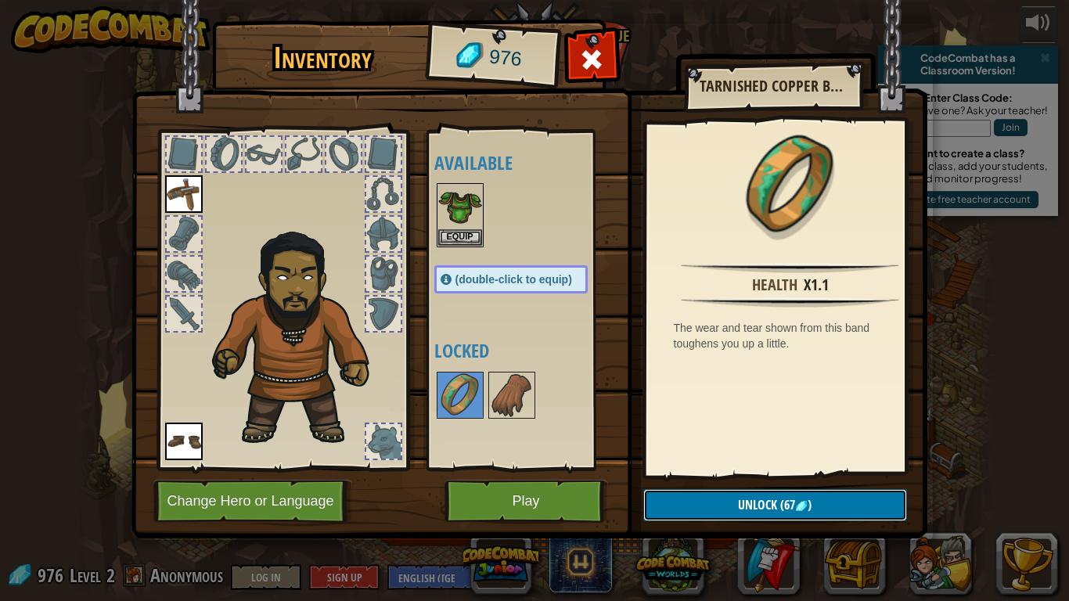
click at [689, 502] on button "Unlock (67 )" at bounding box center [775, 505] width 264 height 32
click at [691, 506] on button "Confirm" at bounding box center [775, 505] width 264 height 32
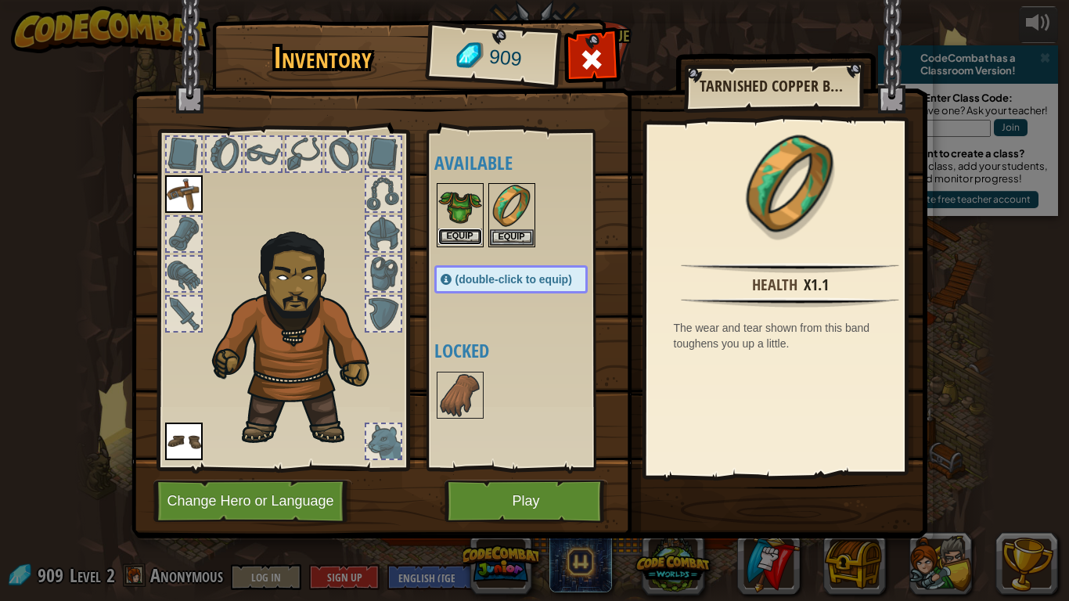
click at [460, 235] on button "Equip" at bounding box center [460, 236] width 44 height 16
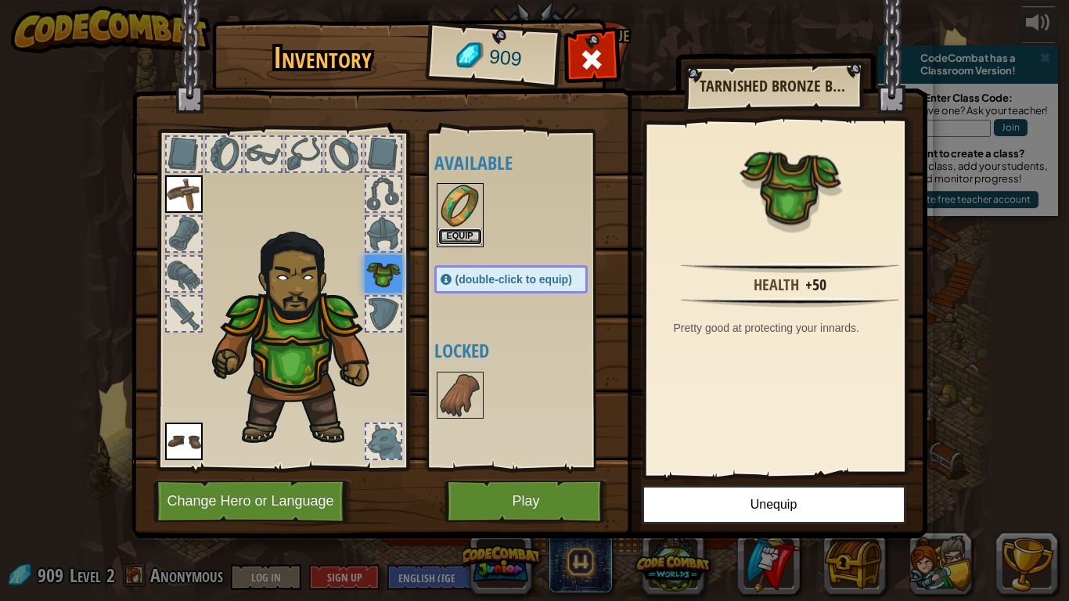
click at [453, 236] on button "Equip" at bounding box center [460, 236] width 44 height 16
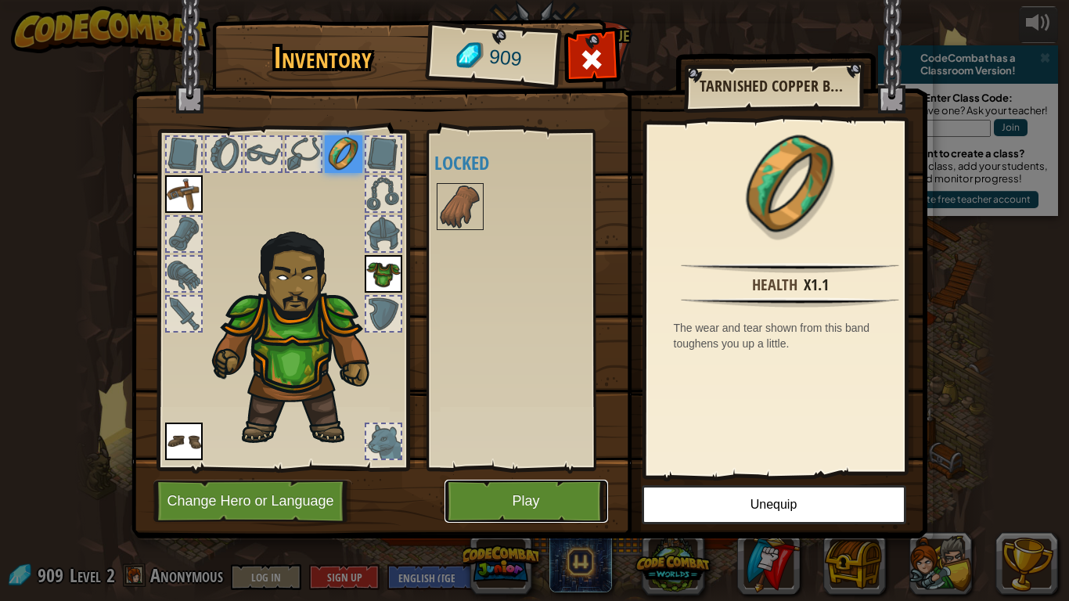
click at [579, 500] on button "Play" at bounding box center [526, 501] width 164 height 43
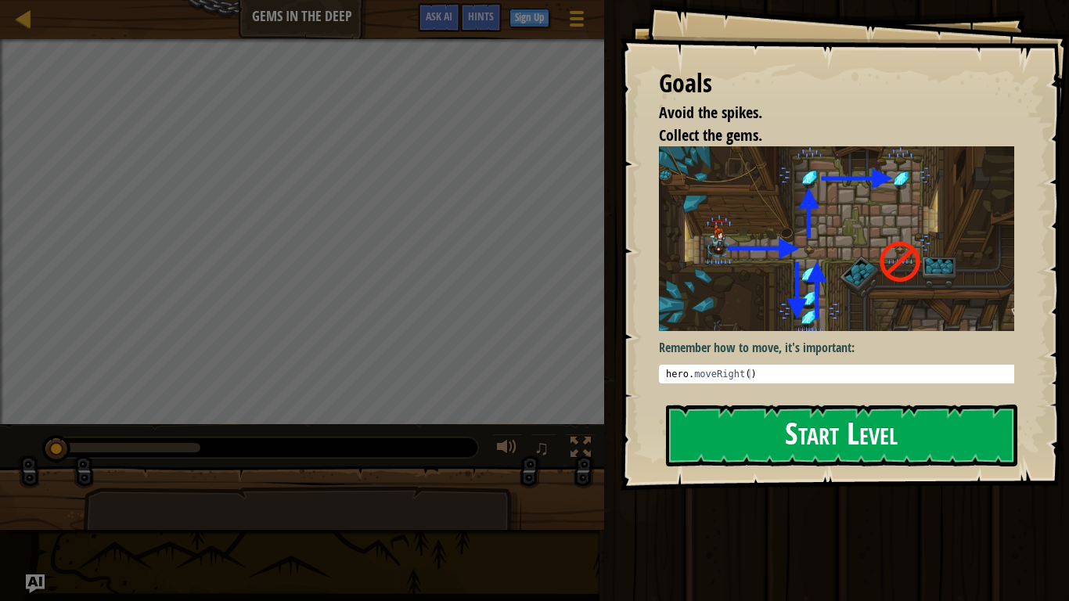
click at [704, 405] on button "Start Level" at bounding box center [841, 436] width 351 height 62
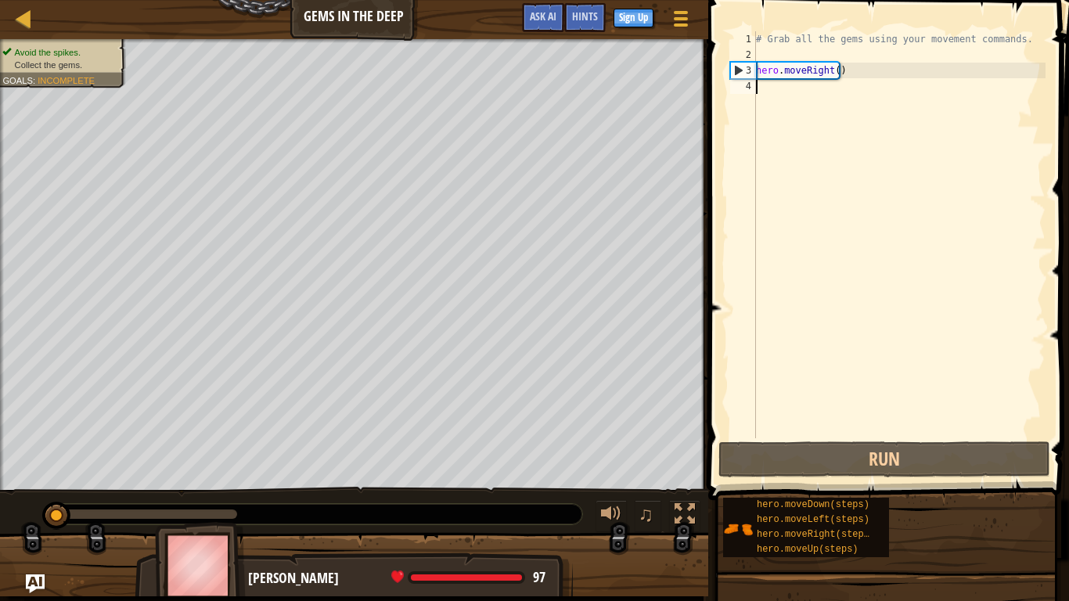
click at [768, 87] on div "# Grab all the gems using your movement commands. hero . moveRight ( )" at bounding box center [899, 250] width 293 height 438
click at [759, 59] on div "# Grab all the gems using your movement commands. hero . moveRight ( )" at bounding box center [899, 250] width 293 height 438
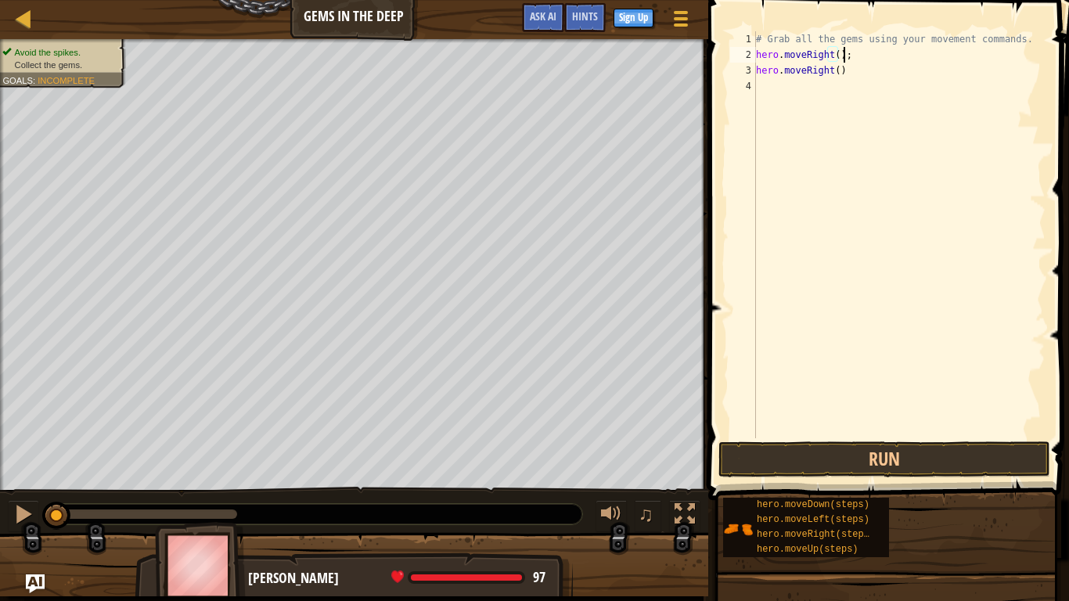
scroll to position [7, 6]
click at [843, 73] on div "# Grab all the gems using your movement commands. hero . moveRight ( ) ; hero .…" at bounding box center [899, 250] width 293 height 438
type textarea "hero.moveRight();"
click at [785, 99] on div "# Grab all the gems using your movement commands. hero . moveRight ( ) ; hero .…" at bounding box center [899, 250] width 293 height 438
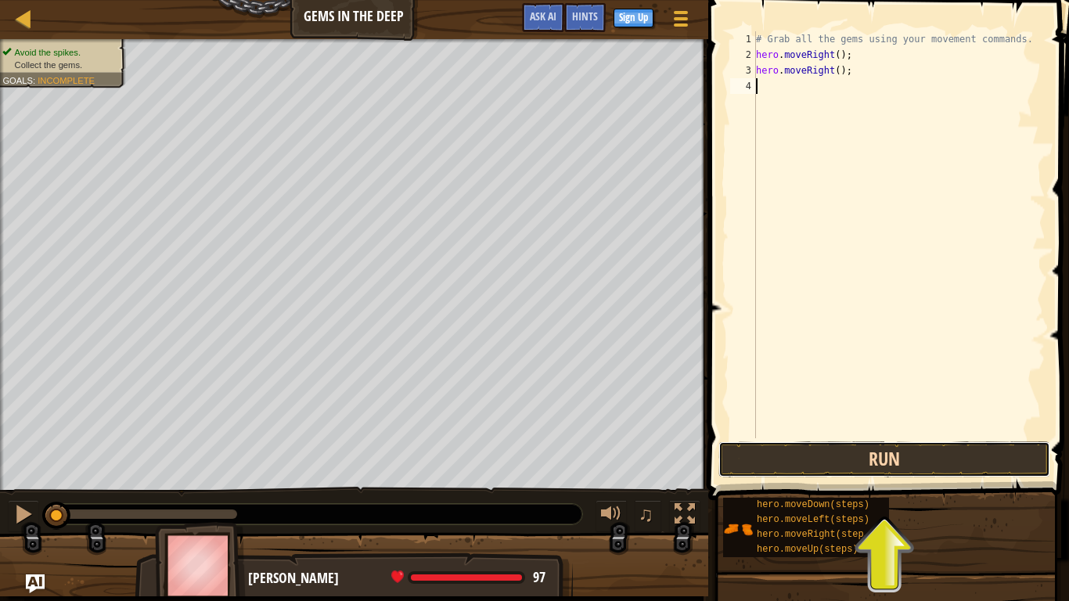
click at [815, 456] on button "Run" at bounding box center [884, 459] width 332 height 36
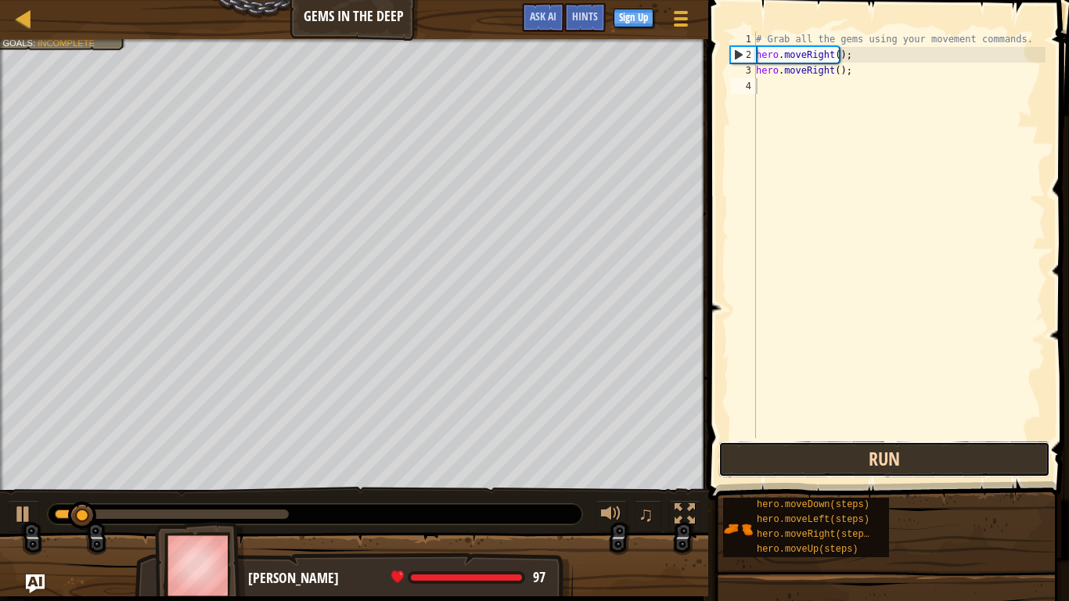
click at [815, 456] on button "Run" at bounding box center [884, 459] width 332 height 36
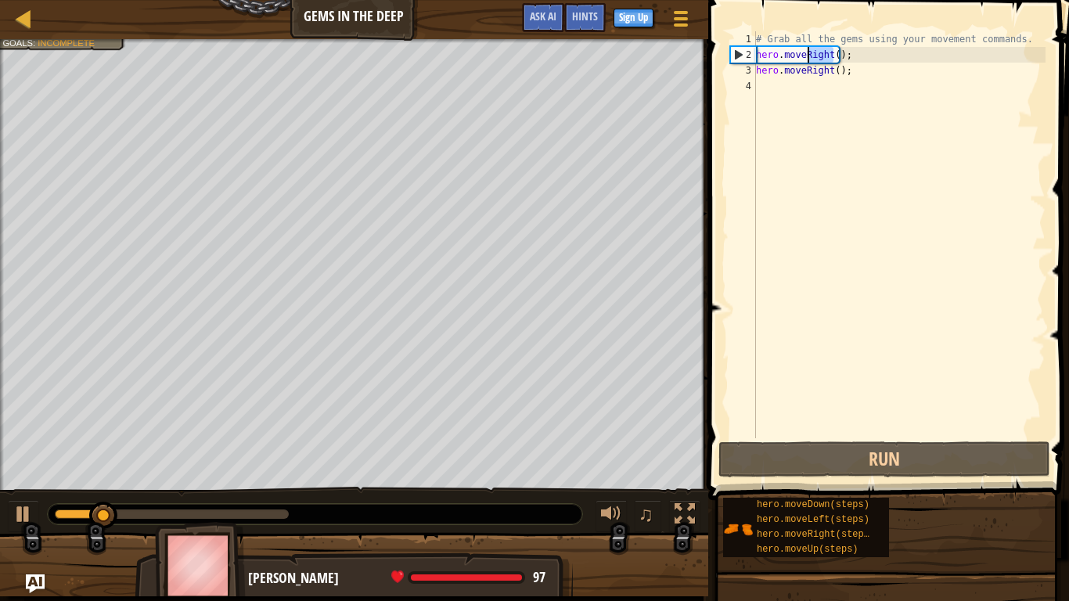
drag, startPoint x: 833, startPoint y: 49, endPoint x: 807, endPoint y: 49, distance: 25.8
click at [807, 49] on div "# Grab all the gems using your movement commands. hero . moveRight ( ) ; hero .…" at bounding box center [899, 250] width 293 height 438
click at [831, 49] on div "# Grab all the gems using your movement commands. hero . moveRight ( ) ; hero .…" at bounding box center [899, 234] width 293 height 407
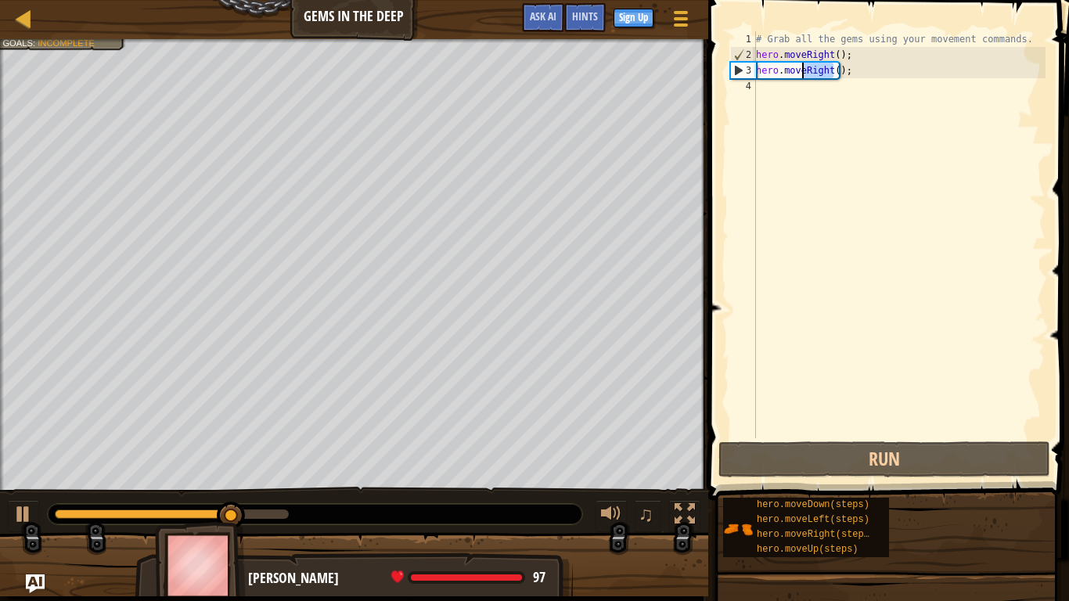
drag, startPoint x: 834, startPoint y: 74, endPoint x: 803, endPoint y: 74, distance: 31.3
click at [803, 74] on div "# Grab all the gems using your movement commands. hero . moveRight ( ) ; hero .…" at bounding box center [899, 250] width 293 height 438
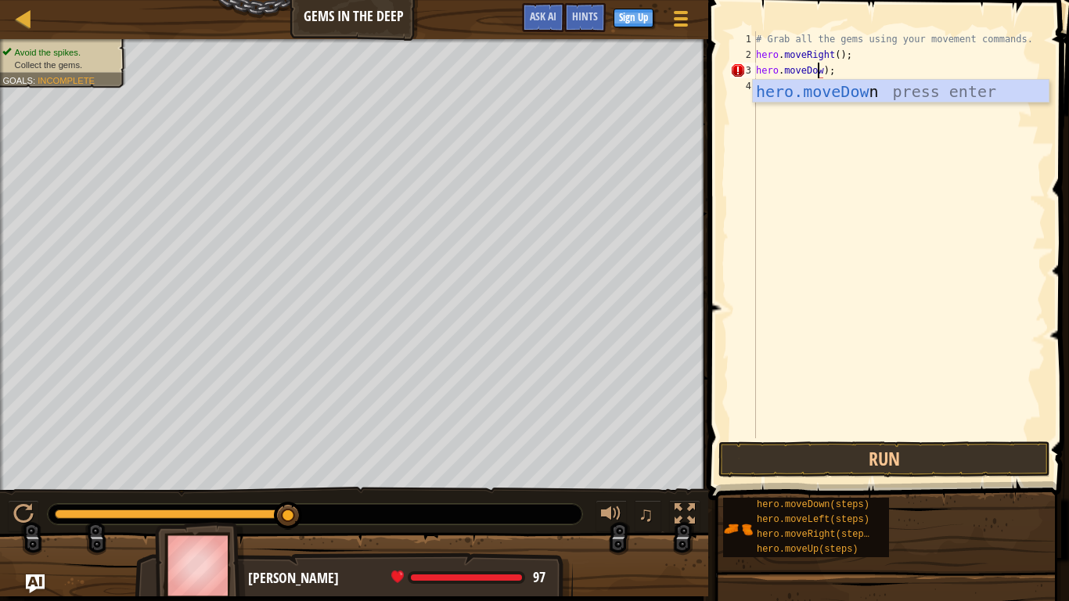
scroll to position [7, 5]
type textarea "hero.moveDown();"
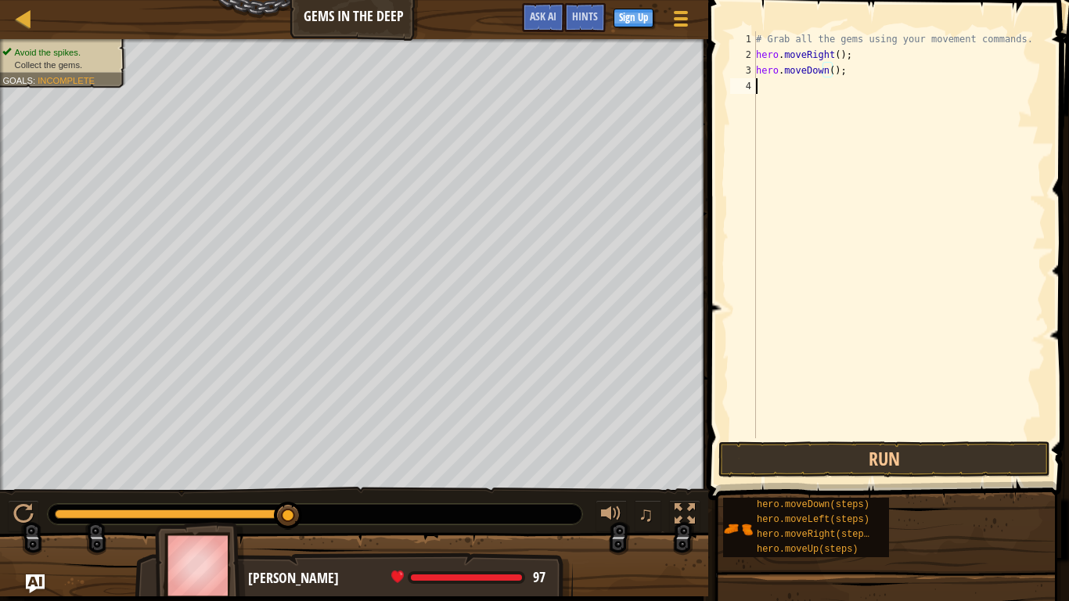
click at [765, 98] on div "# Grab all the gems using your movement commands. hero . moveRight ( ) ; hero .…" at bounding box center [899, 250] width 293 height 438
type textarea "hero.moveDown();"
click at [796, 103] on div "# Grab all the gems using your movement commands. hero . moveRight ( ) ; hero .…" at bounding box center [899, 250] width 293 height 438
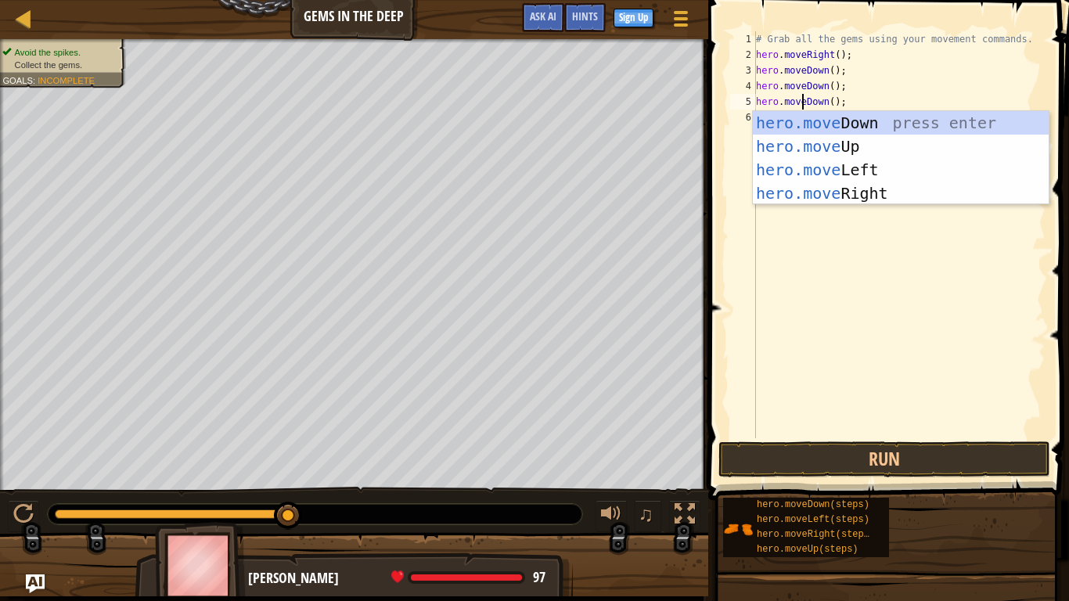
click at [989, 70] on div "# Grab all the gems using your movement commands. hero . moveRight ( ) ; hero .…" at bounding box center [899, 250] width 293 height 438
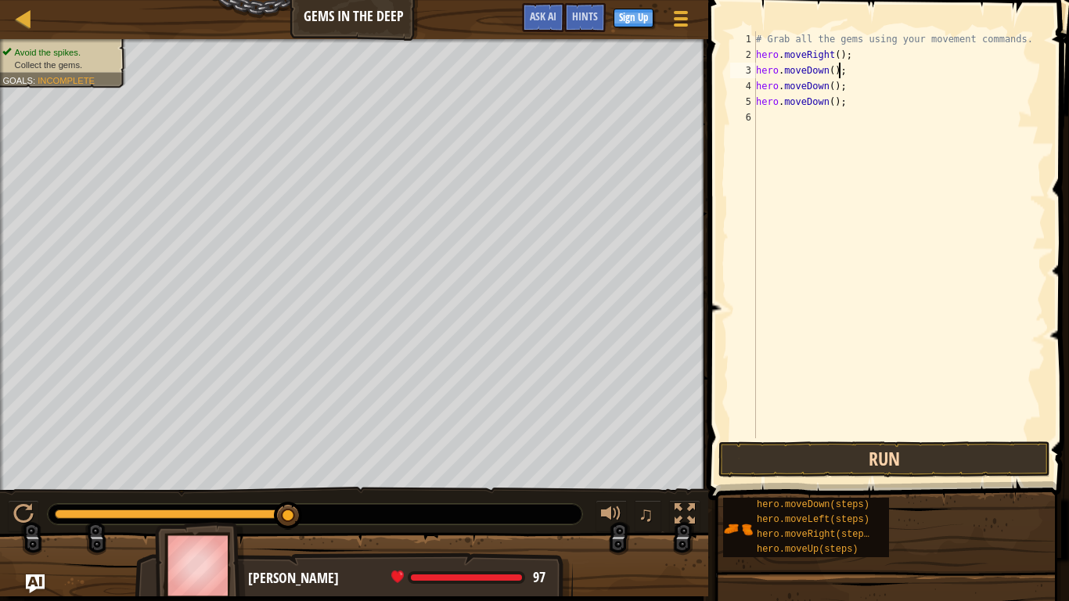
type textarea "hero.moveDown();"
click at [770, 447] on button "Run" at bounding box center [884, 459] width 332 height 36
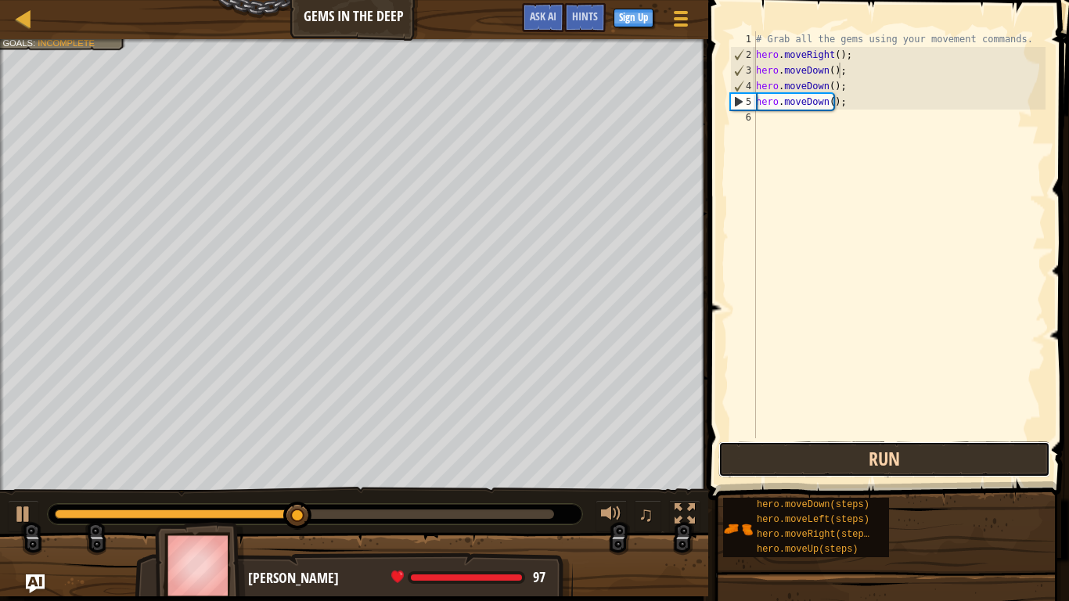
click at [849, 462] on button "Run" at bounding box center [884, 459] width 332 height 36
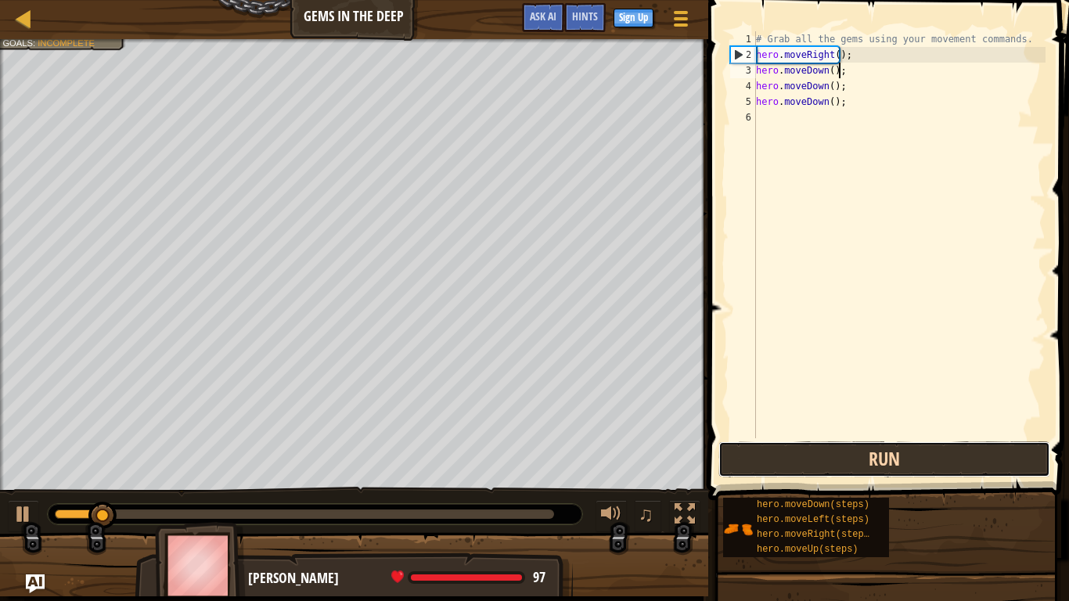
click at [849, 457] on button "Run" at bounding box center [884, 459] width 332 height 36
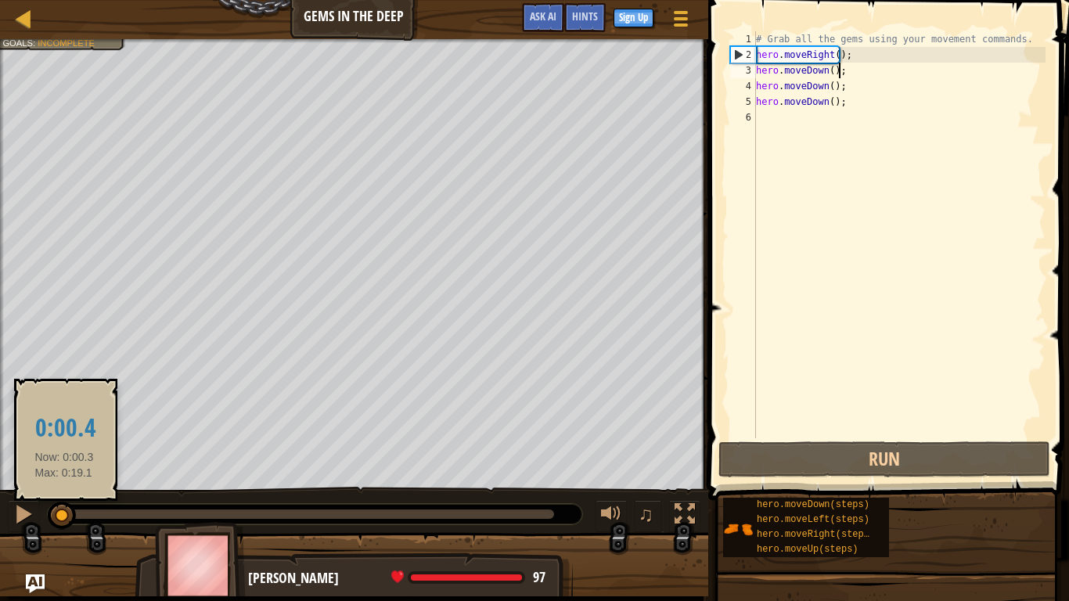
drag, startPoint x: 88, startPoint y: 519, endPoint x: 64, endPoint y: 519, distance: 24.3
click at [64, 509] on div at bounding box center [62, 516] width 28 height 28
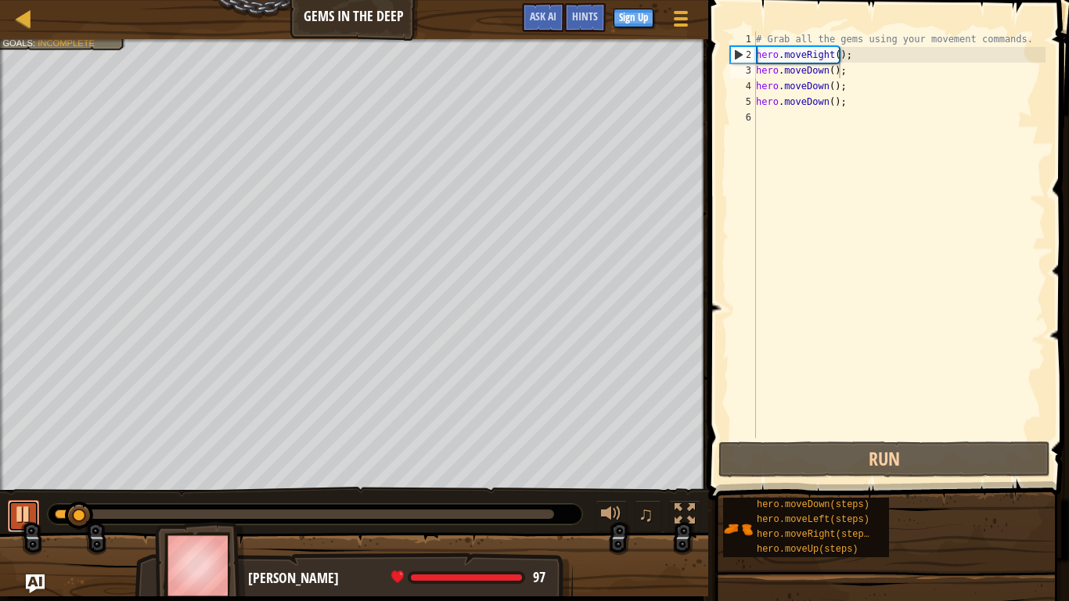
click at [27, 509] on div at bounding box center [23, 514] width 20 height 20
click at [816, 114] on div "# Grab all the gems using your movement commands. hero . moveRight ( ) ; hero .…" at bounding box center [899, 250] width 293 height 438
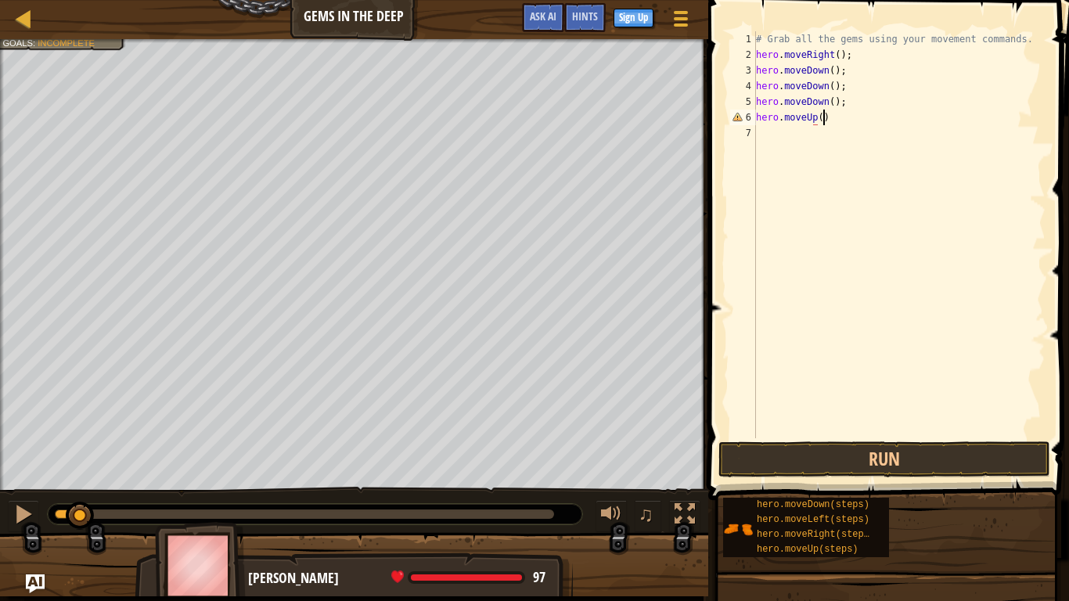
scroll to position [7, 5]
type textarea "hero.moveUp();"
drag, startPoint x: 830, startPoint y: 121, endPoint x: 756, endPoint y: 120, distance: 74.3
click at [756, 120] on div "# Grab all the gems using your movement commands. hero . moveRight ( ) ; hero .…" at bounding box center [899, 250] width 293 height 438
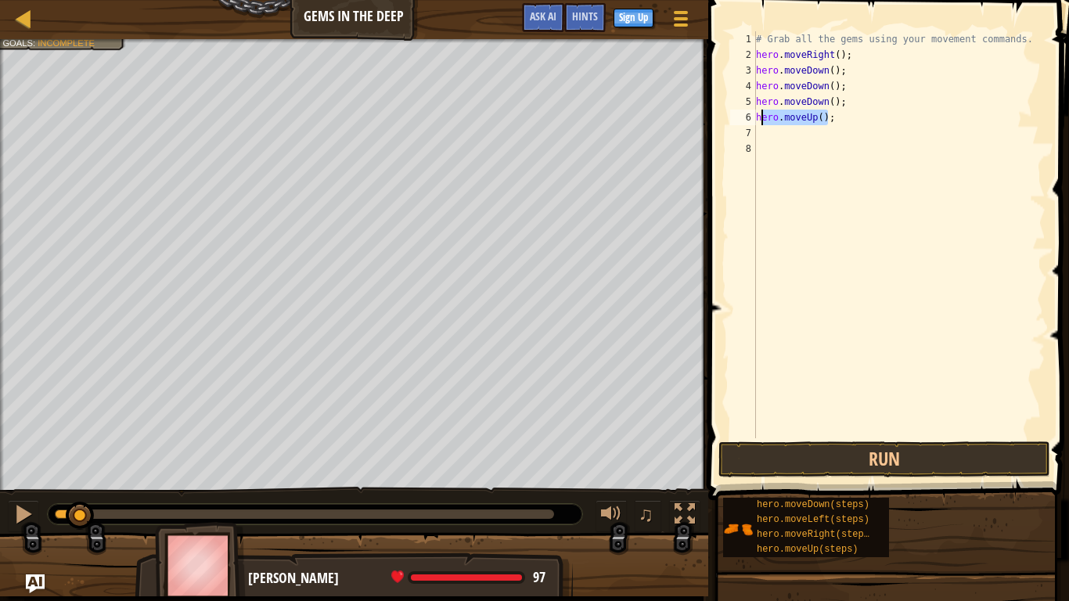
type textarea "hero.moveUp();"
click at [768, 138] on div "# Grab all the gems using your movement commands. hero . moveRight ( ) ; hero .…" at bounding box center [899, 250] width 293 height 438
paste textarea "hero.moveUp();"
type textarea "hero.moveUp();"
click at [768, 157] on div "# Grab all the gems using your movement commands. hero . moveRight ( ) ; hero .…" at bounding box center [899, 250] width 293 height 438
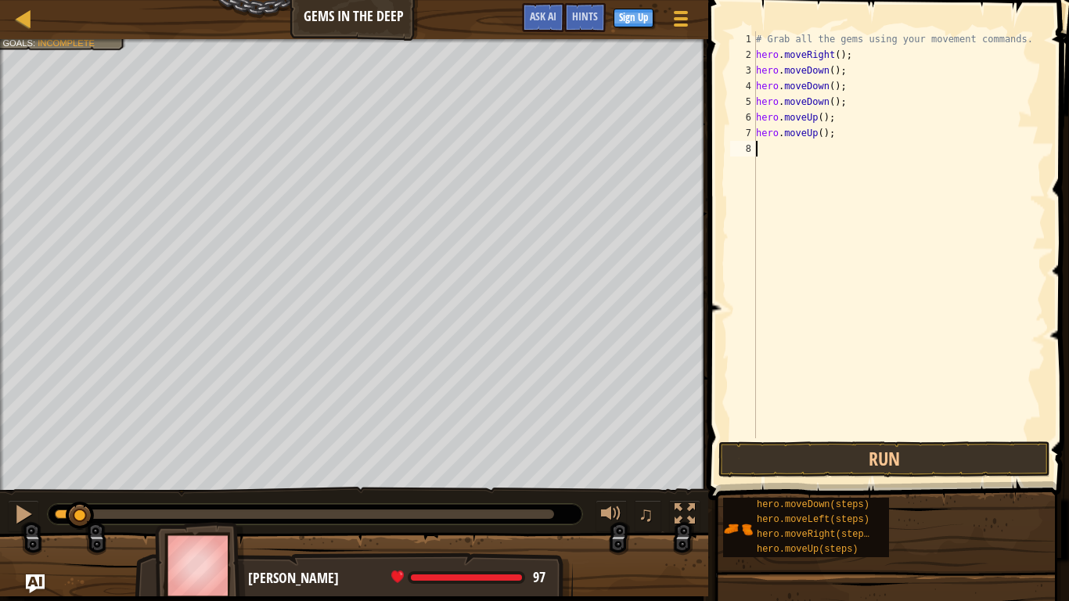
paste textarea "hero.moveUp();"
type textarea "hero.moveUp();"
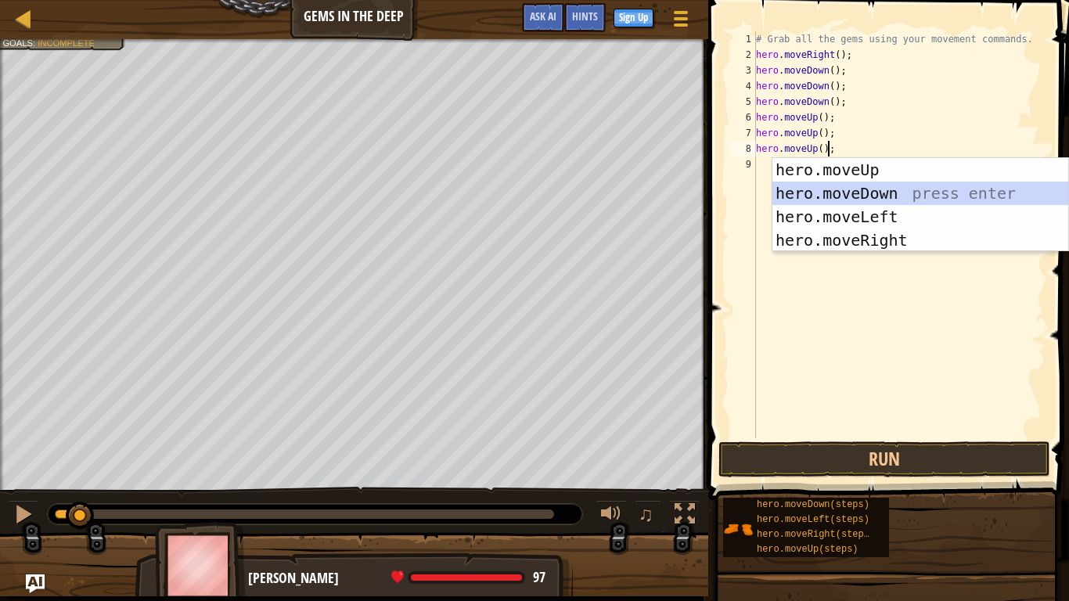
click at [881, 132] on div "# Grab all the gems using your movement commands. hero . moveRight ( ) ; hero .…" at bounding box center [899, 250] width 293 height 438
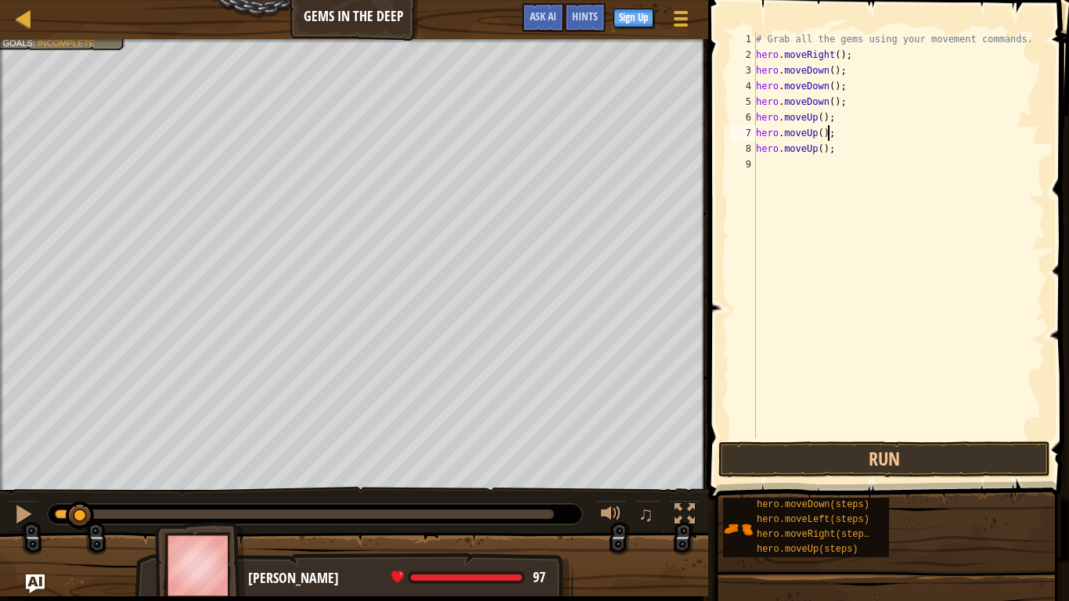
click at [778, 164] on div "# Grab all the gems using your movement commands. hero . moveRight ( ) ; hero .…" at bounding box center [899, 250] width 293 height 438
paste textarea "hero.moveUp();"
type textarea "hero.moveUp();"
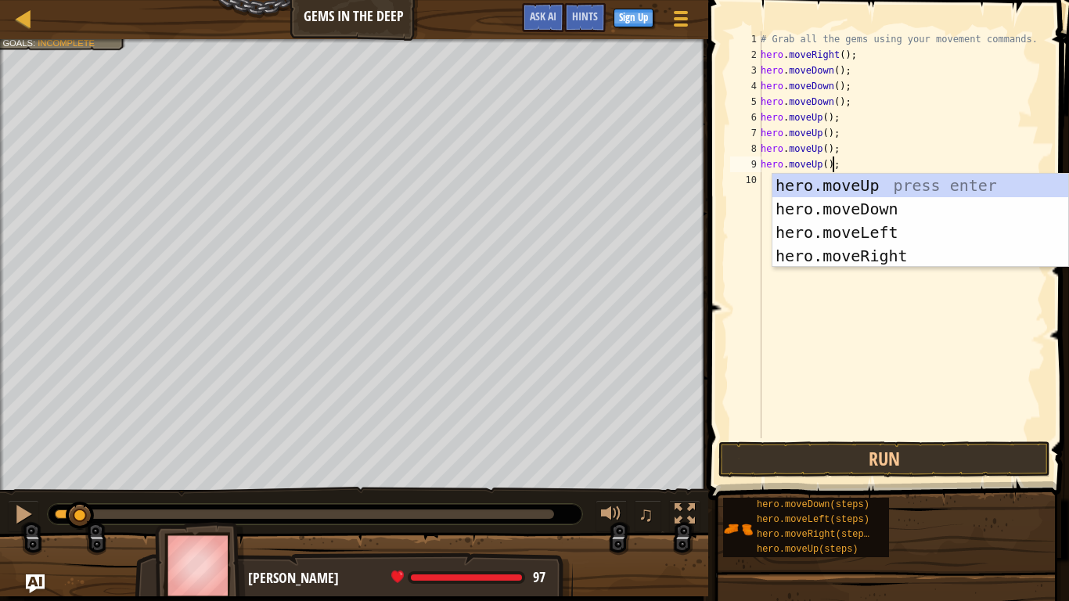
click at [768, 182] on div "# Grab all the gems using your movement commands. hero . moveRight ( ) ; hero .…" at bounding box center [901, 250] width 288 height 438
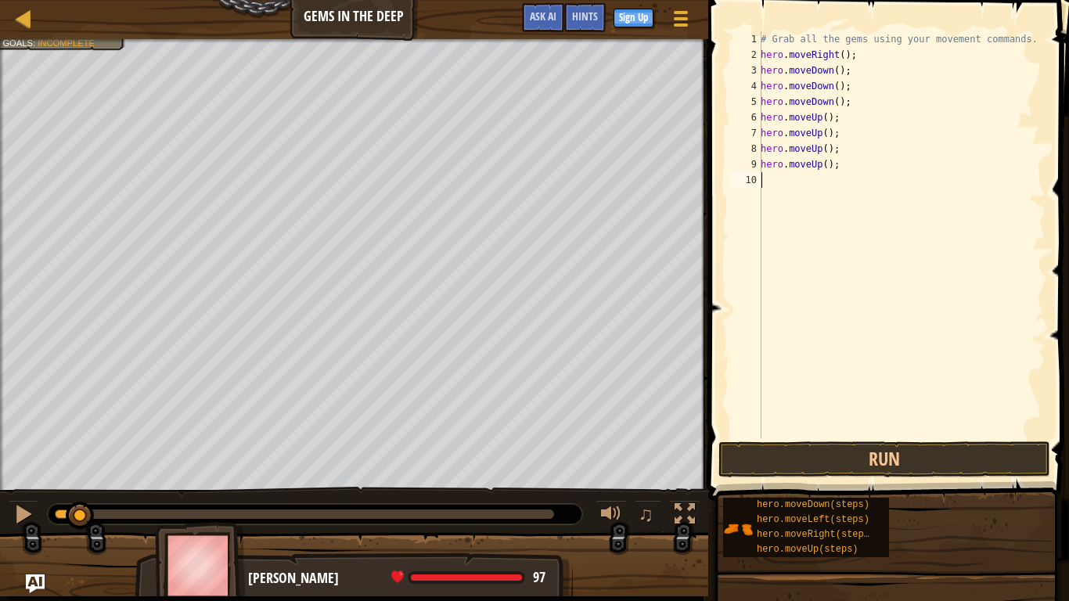
paste textarea "hero.moveUp();"
type textarea "hero.moveUp();"
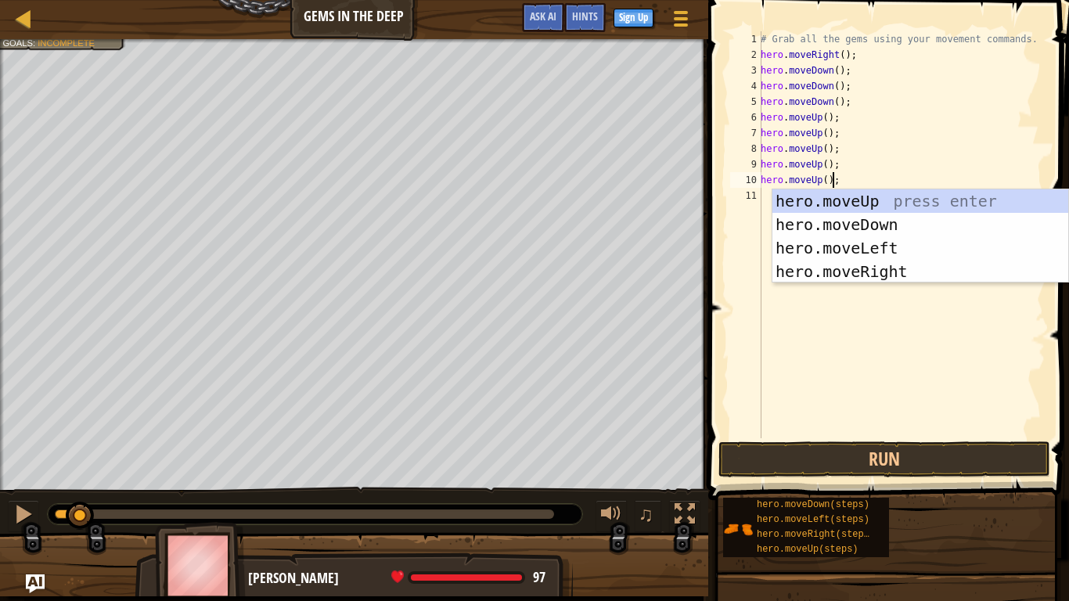
click at [767, 196] on div "# Grab all the gems using your movement commands. hero . moveRight ( ) ; hero .…" at bounding box center [901, 250] width 288 height 438
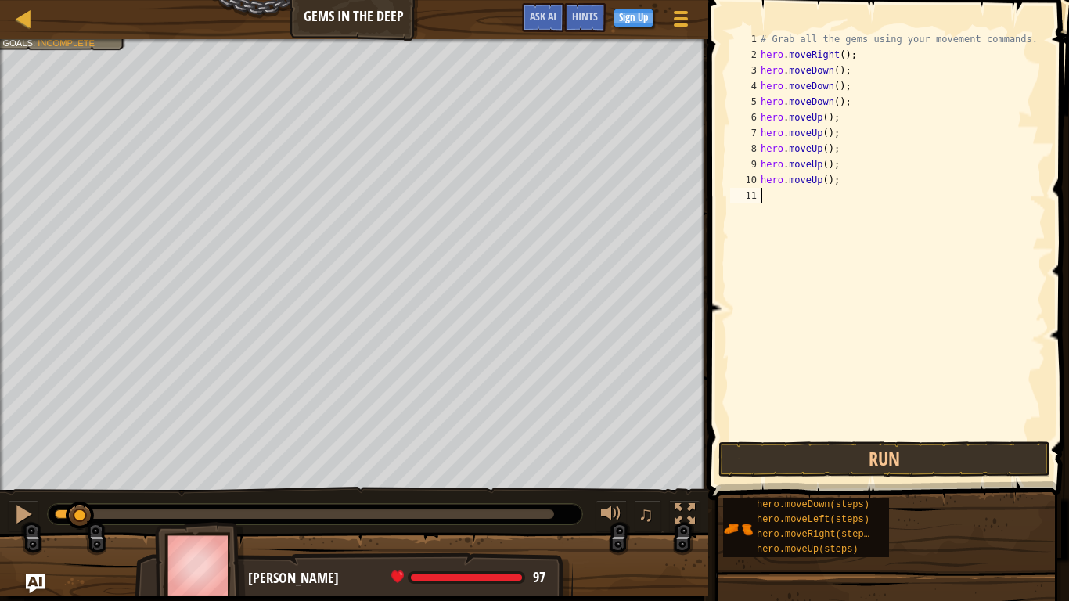
paste textarea "hero.moveUp();"
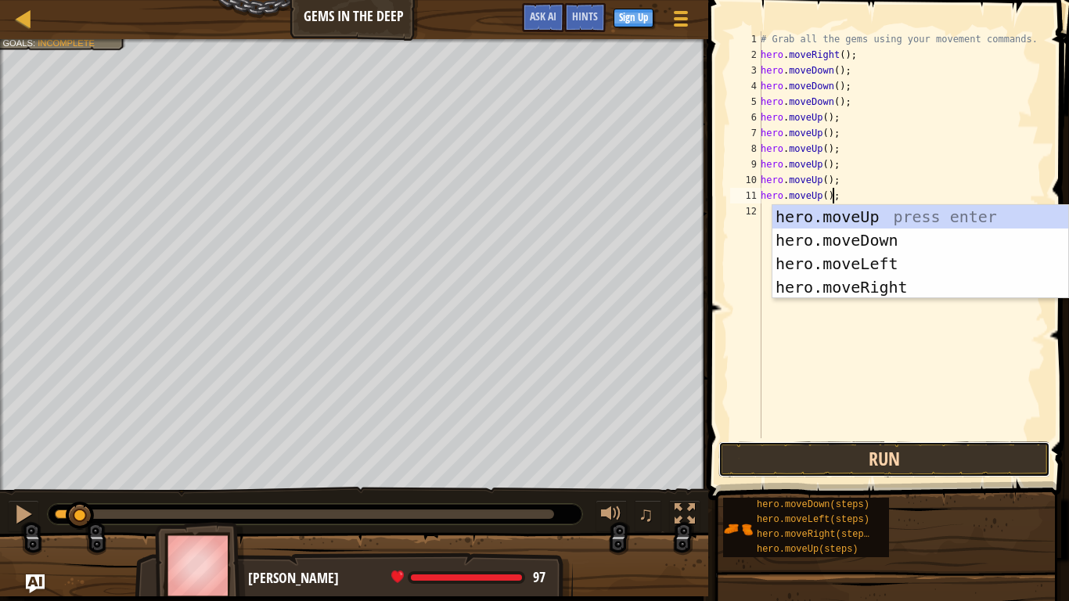
click at [817, 457] on button "Run" at bounding box center [884, 459] width 332 height 36
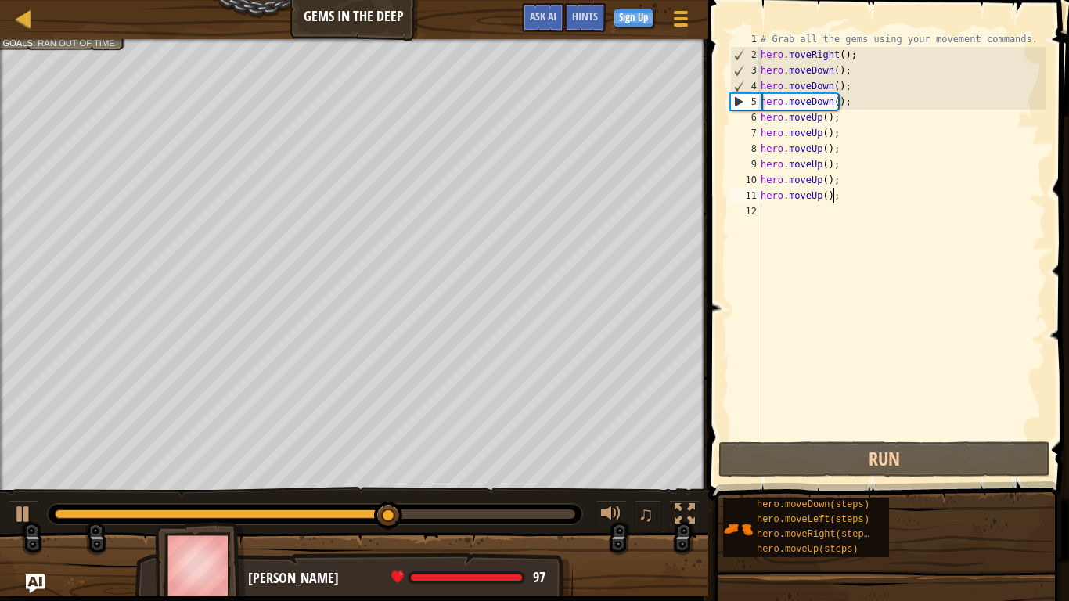
click at [834, 101] on div "# Grab all the gems using your movement commands. hero . moveRight ( ) ; hero .…" at bounding box center [901, 250] width 288 height 438
click at [836, 101] on div "# Grab all the gems using your movement commands. hero . moveRight ( ) ; hero .…" at bounding box center [901, 250] width 288 height 438
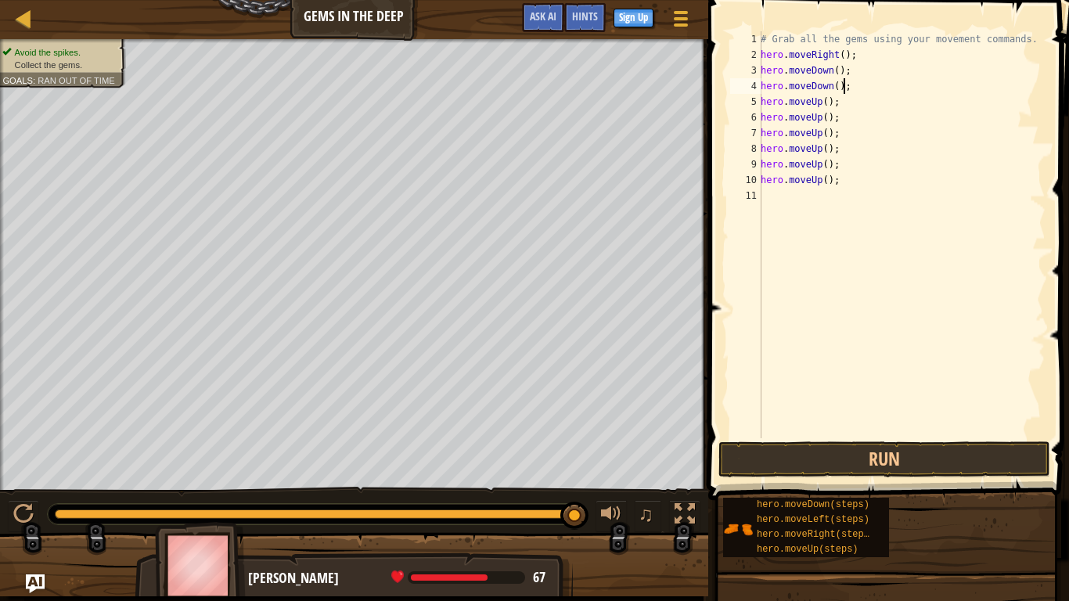
click at [841, 184] on div "# Grab all the gems using your movement commands. hero . moveRight ( ) ; hero .…" at bounding box center [901, 250] width 288 height 438
type textarea "h"
click at [779, 461] on button "Run" at bounding box center [884, 459] width 332 height 36
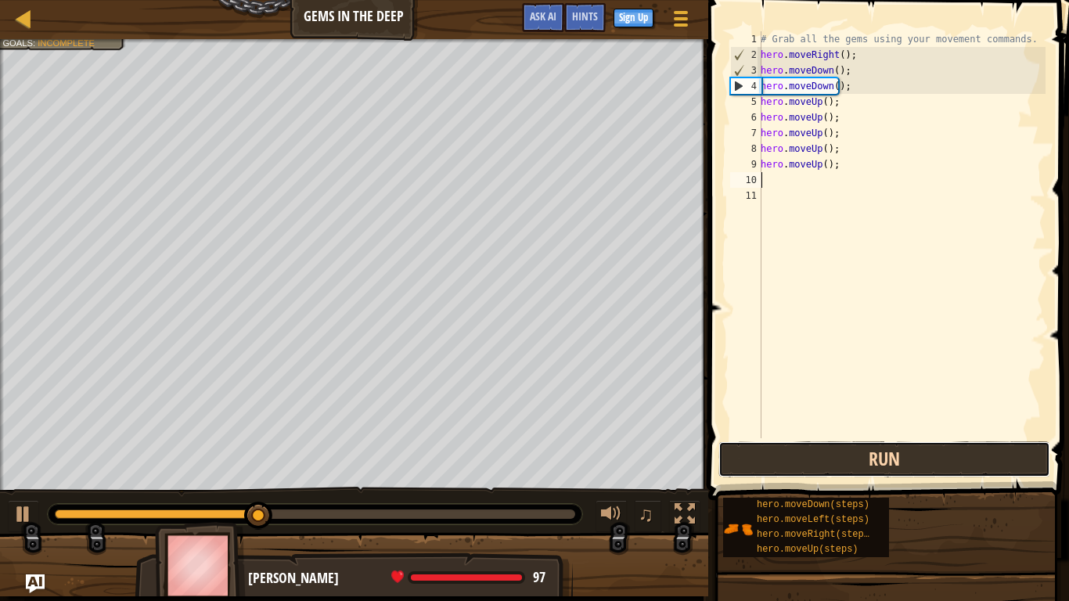
click at [811, 452] on button "Run" at bounding box center [884, 459] width 332 height 36
click at [788, 474] on button "Run" at bounding box center [884, 459] width 332 height 36
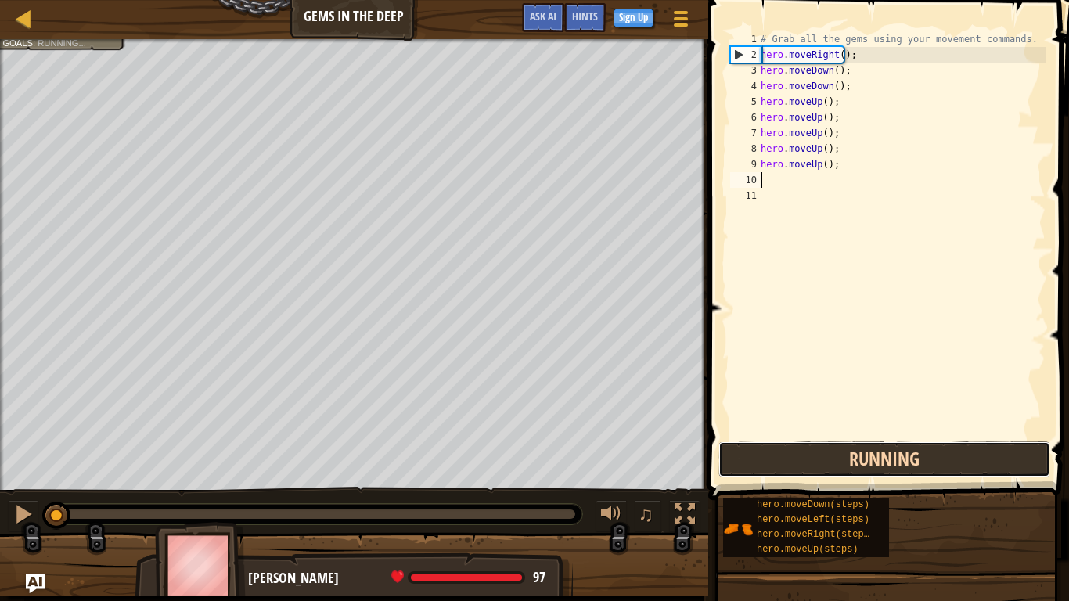
click at [788, 474] on button "Running" at bounding box center [884, 459] width 332 height 36
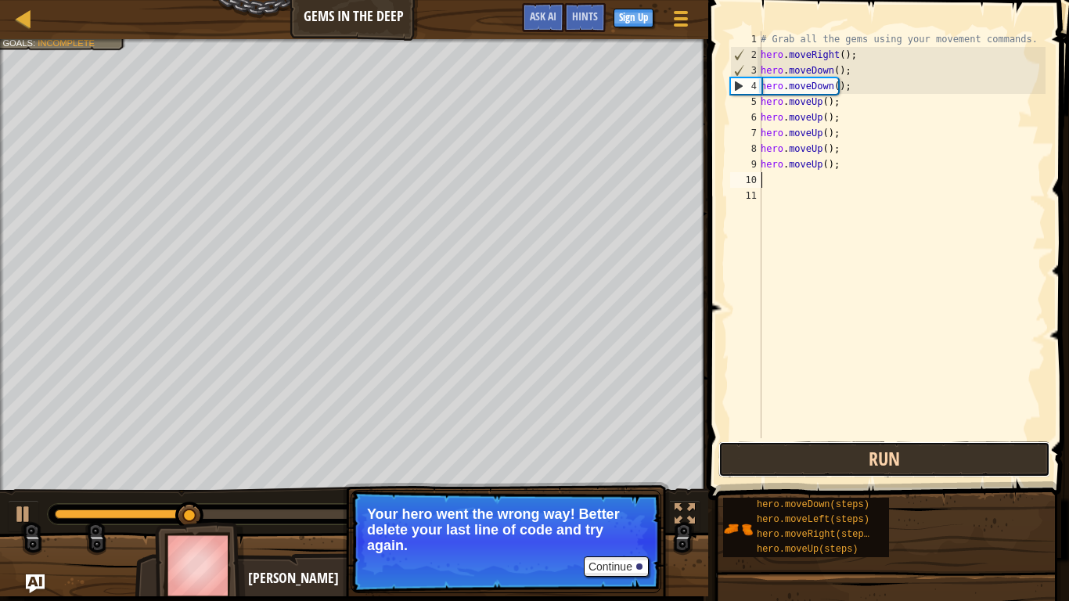
click at [787, 472] on button "Run" at bounding box center [884, 459] width 332 height 36
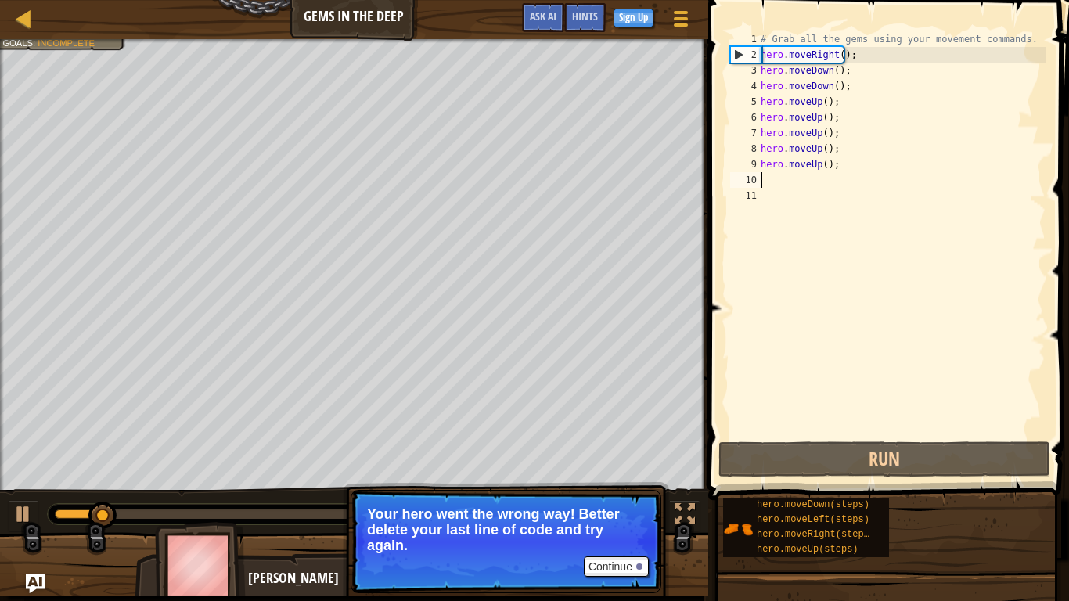
click at [839, 88] on div "# Grab all the gems using your movement commands. hero . moveRight ( ) ; hero .…" at bounding box center [901, 250] width 288 height 438
click at [843, 85] on div "# Grab all the gems using your movement commands. hero . moveRight ( ) ; hero .…" at bounding box center [901, 250] width 288 height 438
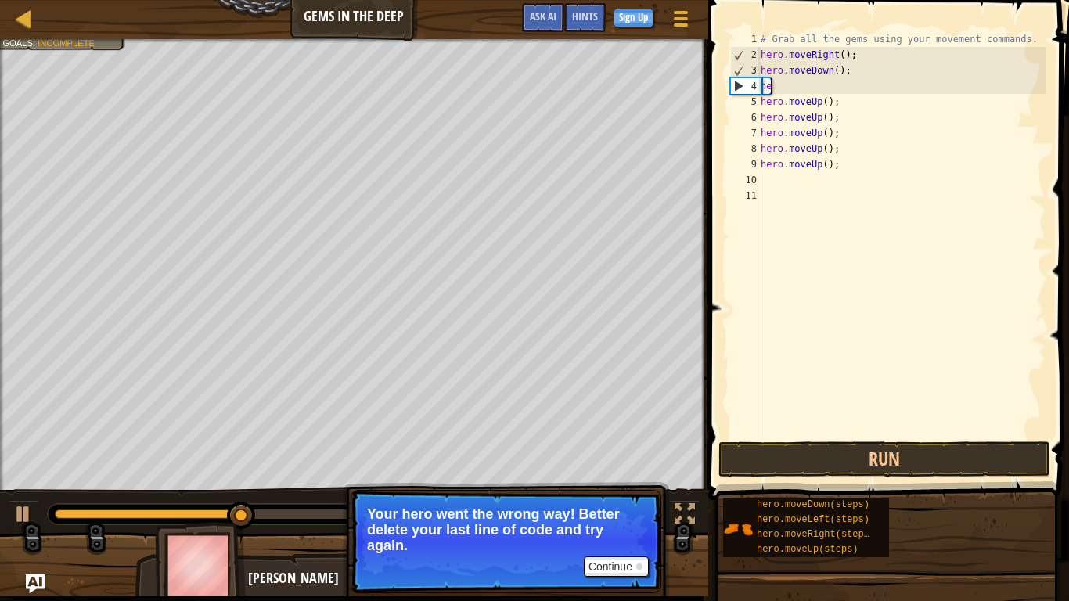
type textarea "h"
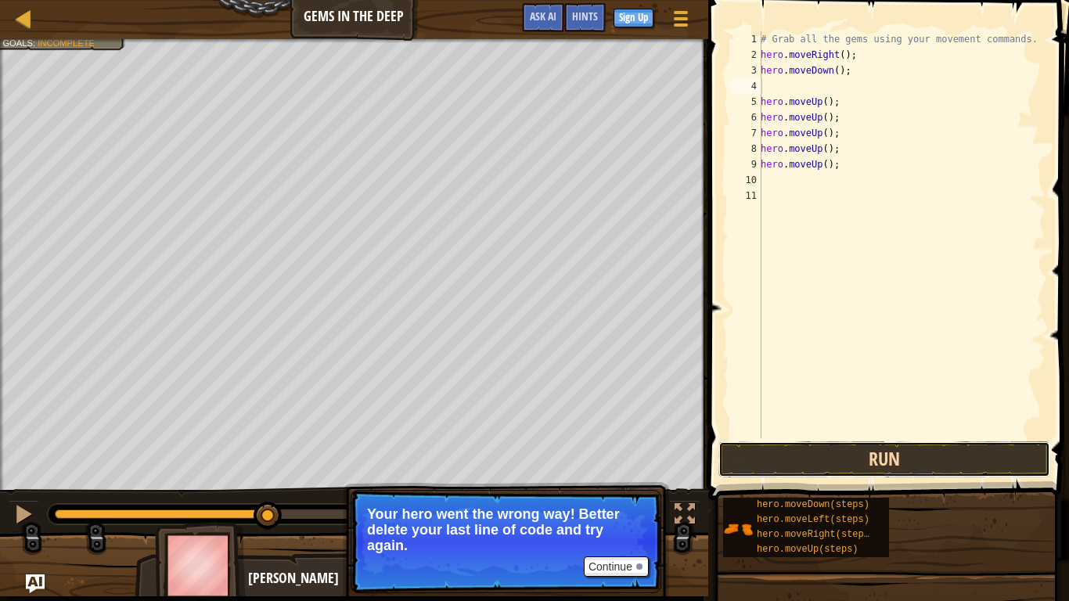
click at [809, 449] on button "Run" at bounding box center [884, 459] width 332 height 36
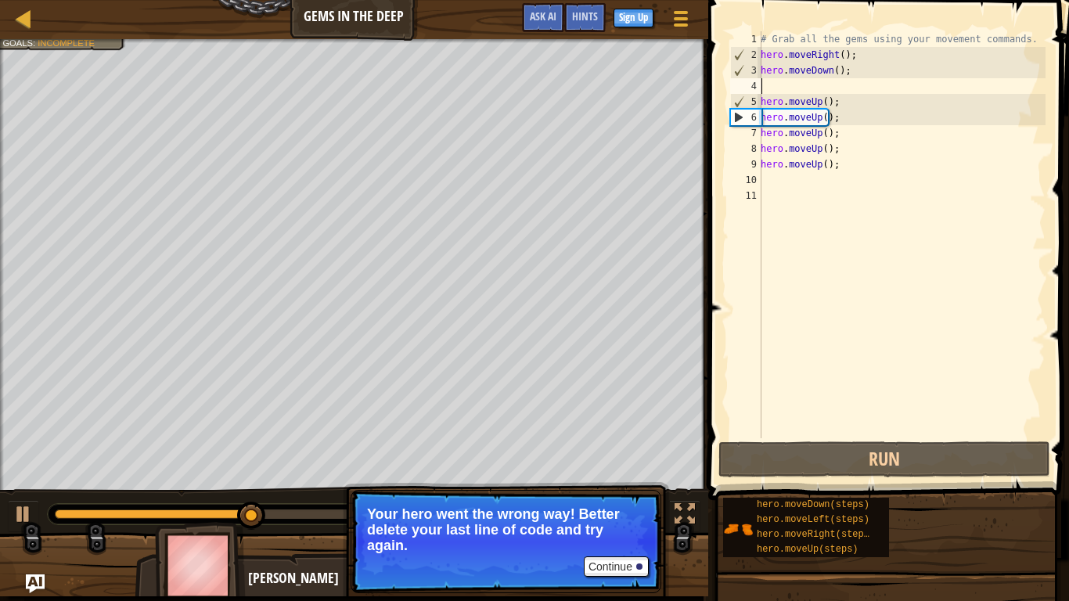
click at [833, 137] on div "# Grab all the gems using your movement commands. hero . moveRight ( ) ; hero .…" at bounding box center [901, 250] width 288 height 438
type textarea "hero.moveUp();"
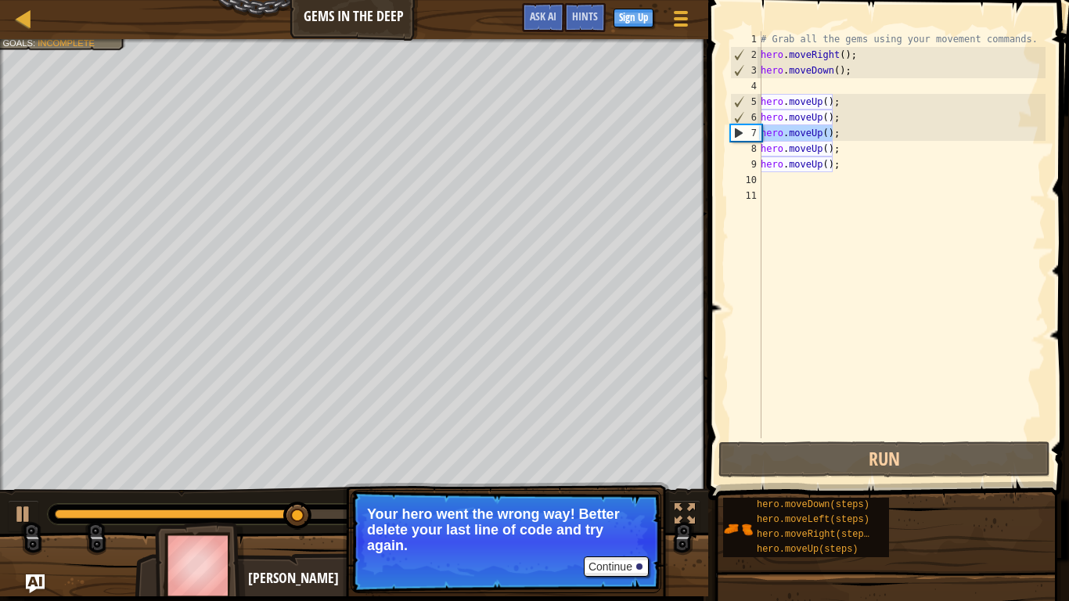
drag, startPoint x: 833, startPoint y: 136, endPoint x: 763, endPoint y: 135, distance: 69.6
click at [763, 135] on div "# Grab all the gems using your movement commands. hero . moveRight ( ) ; hero .…" at bounding box center [901, 250] width 288 height 438
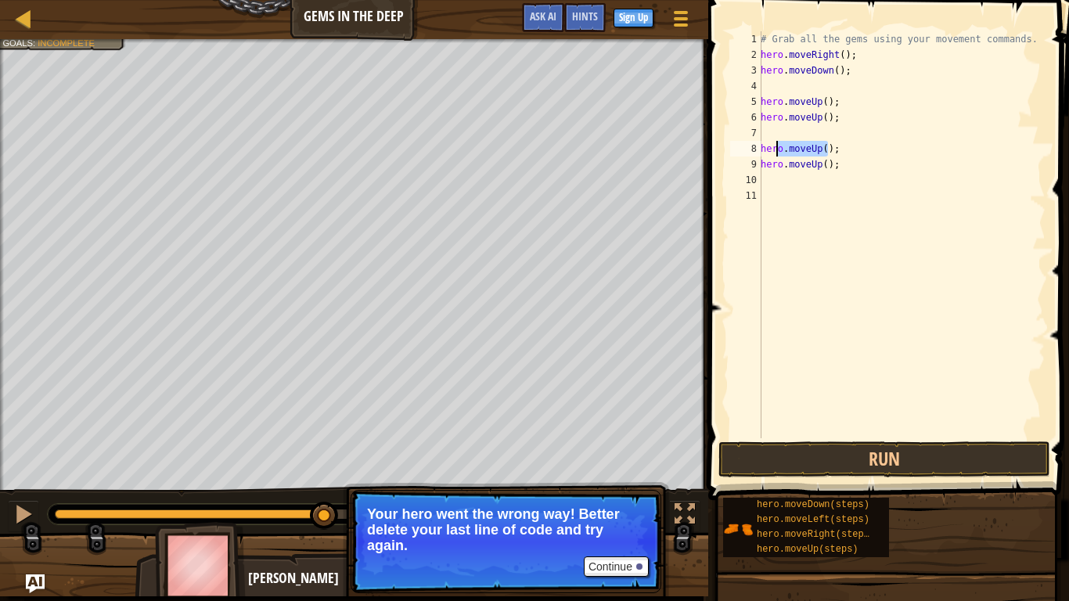
drag, startPoint x: 829, startPoint y: 150, endPoint x: 761, endPoint y: 145, distance: 69.1
click at [761, 145] on div "1 2 3 4 5 6 7 8 9 10 11 # Grab all the gems using your movement commands. hero …" at bounding box center [886, 234] width 318 height 407
type textarea ";"
drag, startPoint x: 834, startPoint y: 167, endPoint x: 761, endPoint y: 167, distance: 73.5
click at [757, 167] on div "1 2 3 4 5 6 7 8 9 10 11 # Grab all the gems using your movement commands. hero …" at bounding box center [886, 234] width 318 height 407
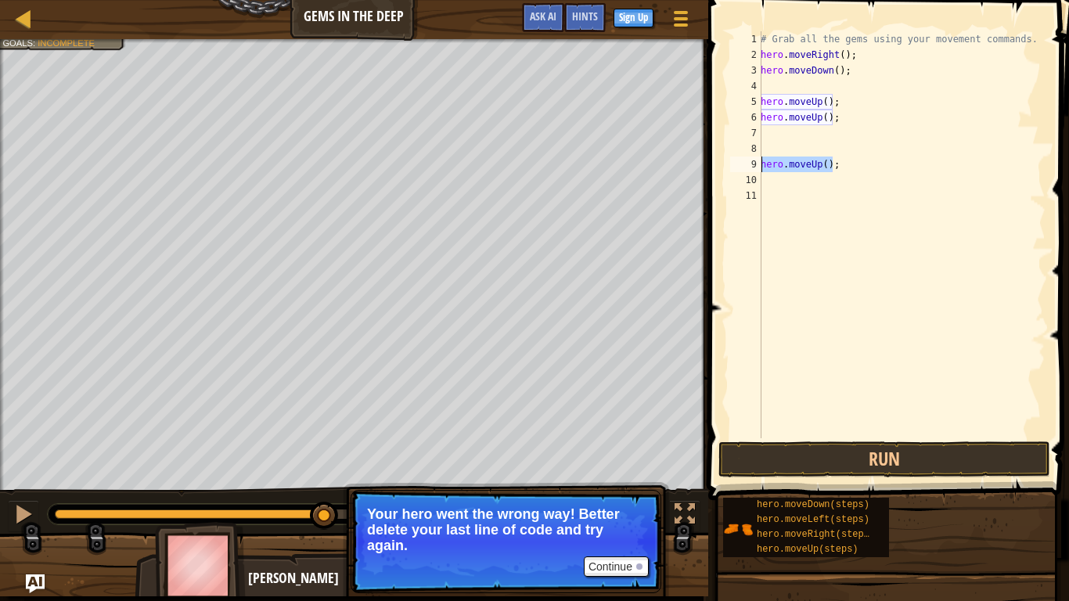
type textarea "hero.moveUp();"
click at [770, 133] on div "# Grab all the gems using your movement commands. hero . moveRight ( ) ; hero .…" at bounding box center [901, 250] width 288 height 438
click at [782, 85] on div "# Grab all the gems using your movement commands. hero . moveRight ( ) ; hero .…" at bounding box center [901, 250] width 288 height 438
type textarea "hero.moveDown();"
click at [765, 124] on div "# Grab all the gems using your movement commands. hero . moveRight ( ) ; hero .…" at bounding box center [901, 250] width 288 height 438
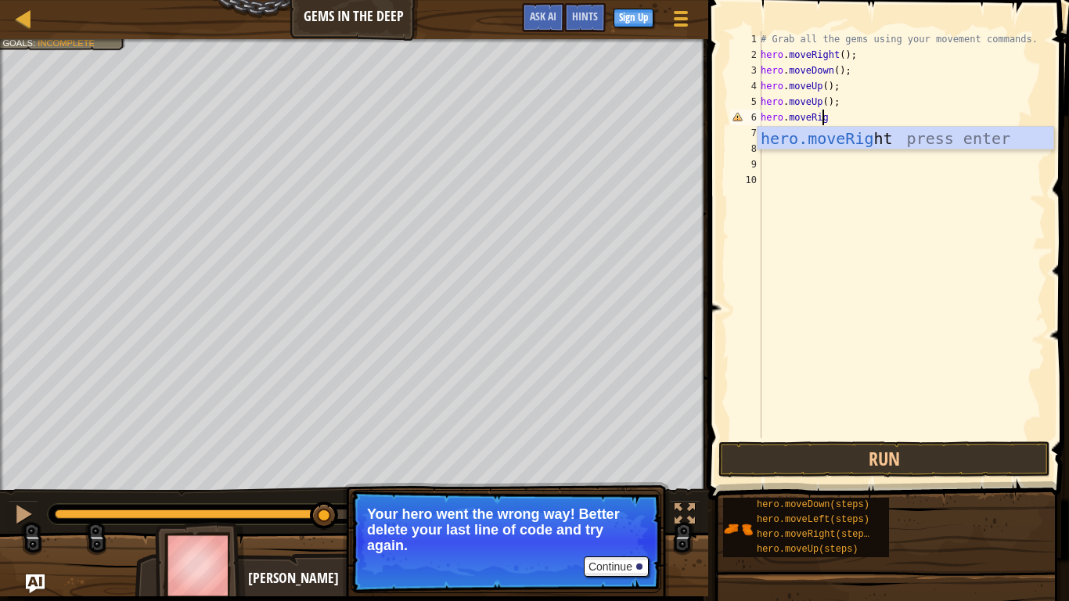
scroll to position [7, 5]
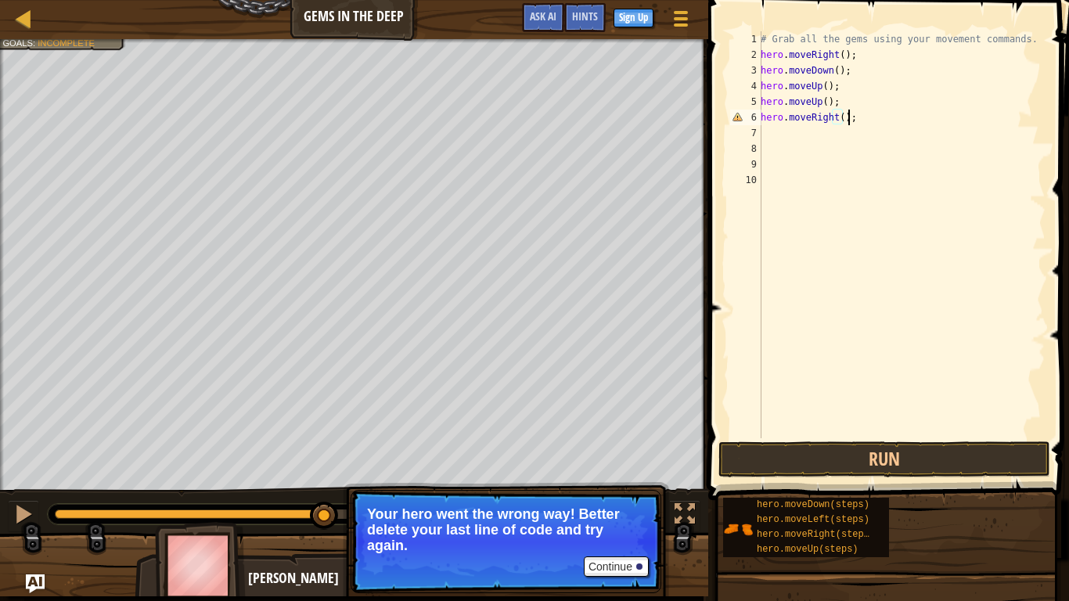
type textarea "hero.moveRight();"
click at [786, 139] on div "# Grab all the gems using your movement commands. hero . moveRight ( ) ; hero .…" at bounding box center [901, 250] width 288 height 438
drag, startPoint x: 855, startPoint y: 117, endPoint x: 761, endPoint y: 119, distance: 93.9
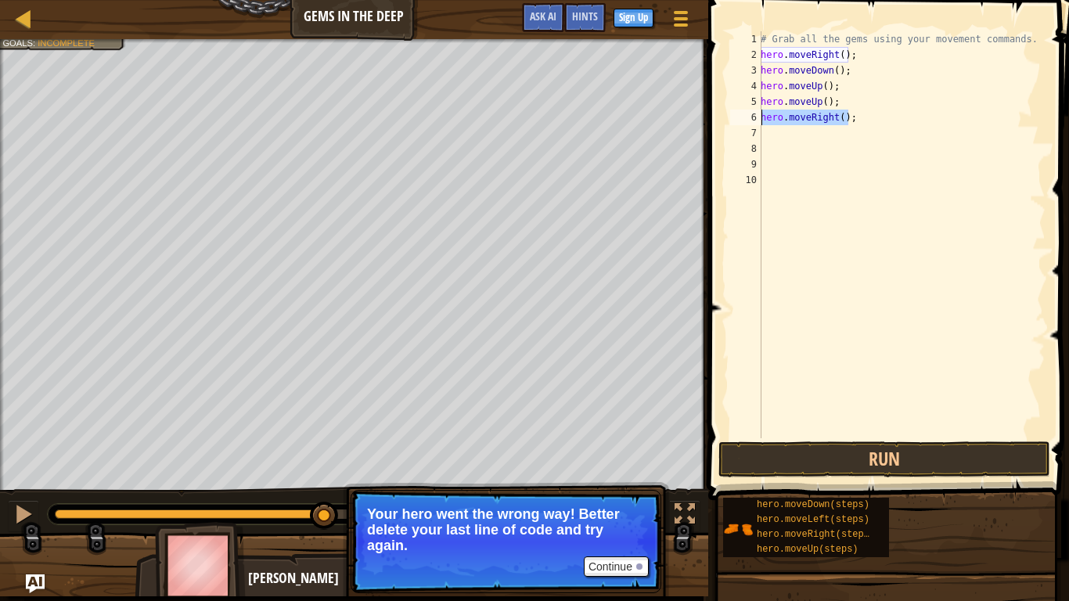
click at [761, 119] on div "# Grab all the gems using your movement commands. hero . moveRight ( ) ; hero .…" at bounding box center [901, 250] width 288 height 438
type textarea "hero.moveRight();"
click at [775, 136] on div "# Grab all the gems using your movement commands. hero . moveRight ( ) ; hero .…" at bounding box center [901, 250] width 288 height 438
paste textarea "hero.moveRight();"
type textarea "hero.moveRight();"
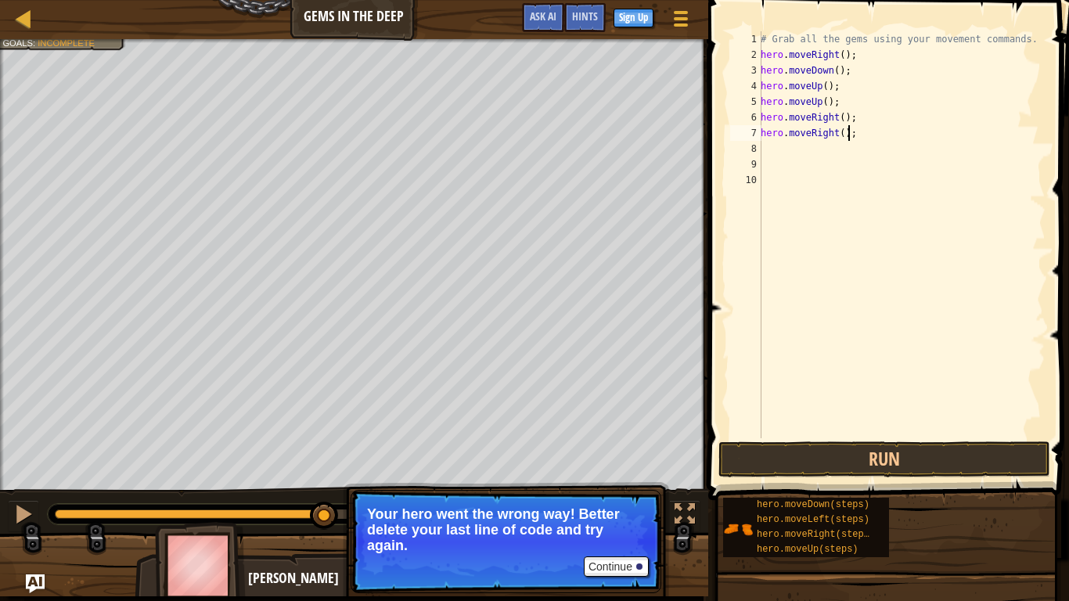
click at [772, 153] on div "# Grab all the gems using your movement commands. hero . moveRight ( ) ; hero .…" at bounding box center [901, 250] width 288 height 438
type textarea "hero.moveDown();"
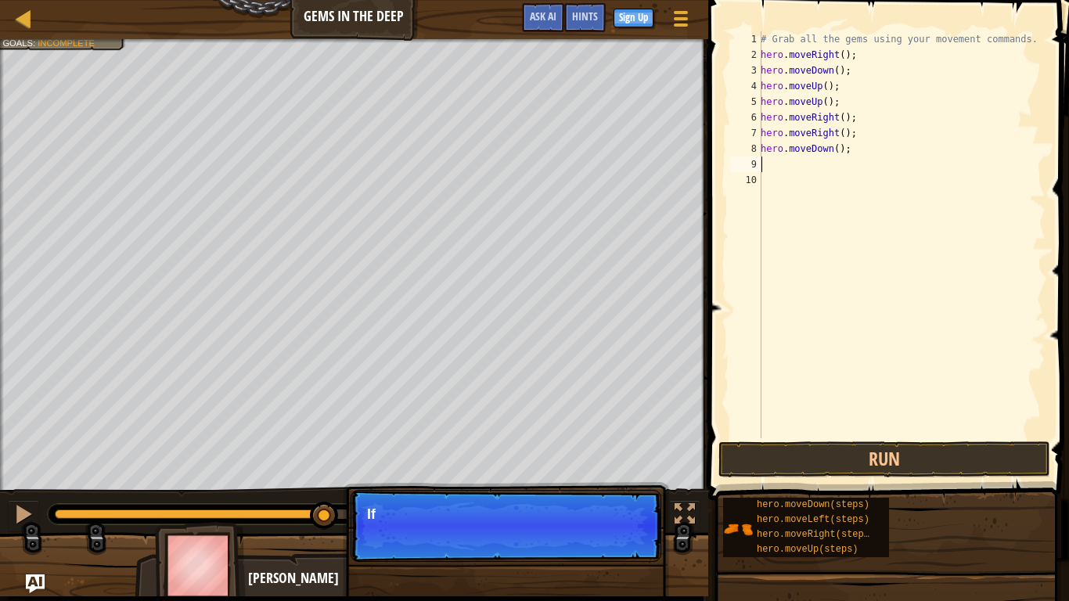
click at [769, 164] on div "# Grab all the gems using your movement commands. hero . moveRight ( ) ; hero .…" at bounding box center [901, 250] width 288 height 438
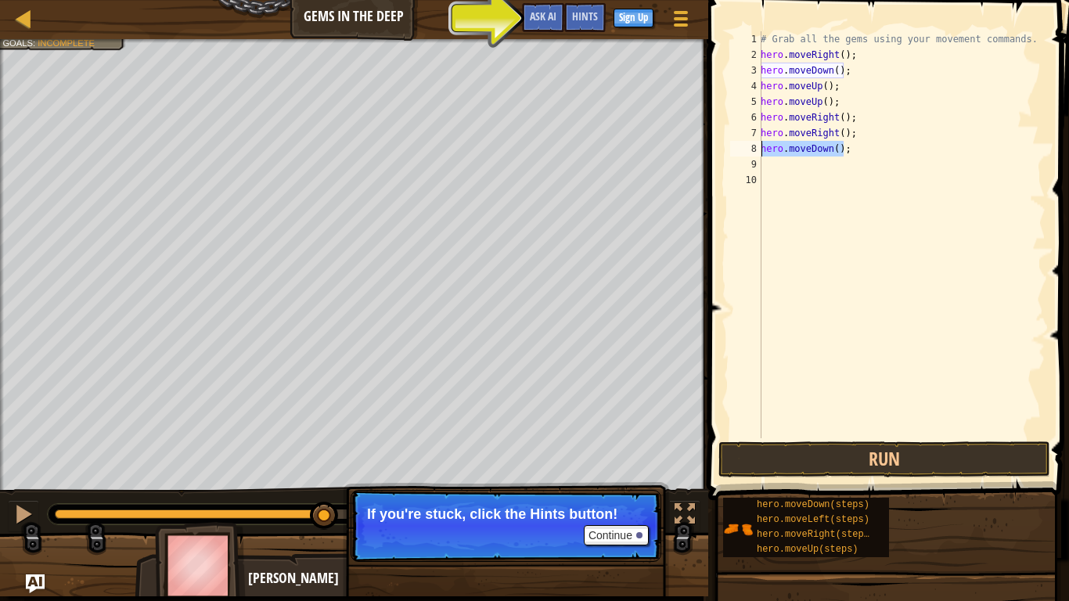
drag, startPoint x: 842, startPoint y: 148, endPoint x: 763, endPoint y: 152, distance: 79.1
click at [759, 150] on div "1 2 3 4 5 6 7 8 9 10 # Grab all the gems using your movement commands. hero . m…" at bounding box center [886, 234] width 318 height 407
type textarea "hero.moveDown();"
click at [765, 171] on div "# Grab all the gems using your movement commands. hero . moveRight ( ) ; hero .…" at bounding box center [901, 250] width 288 height 438
paste textarea "hero.moveDown();"
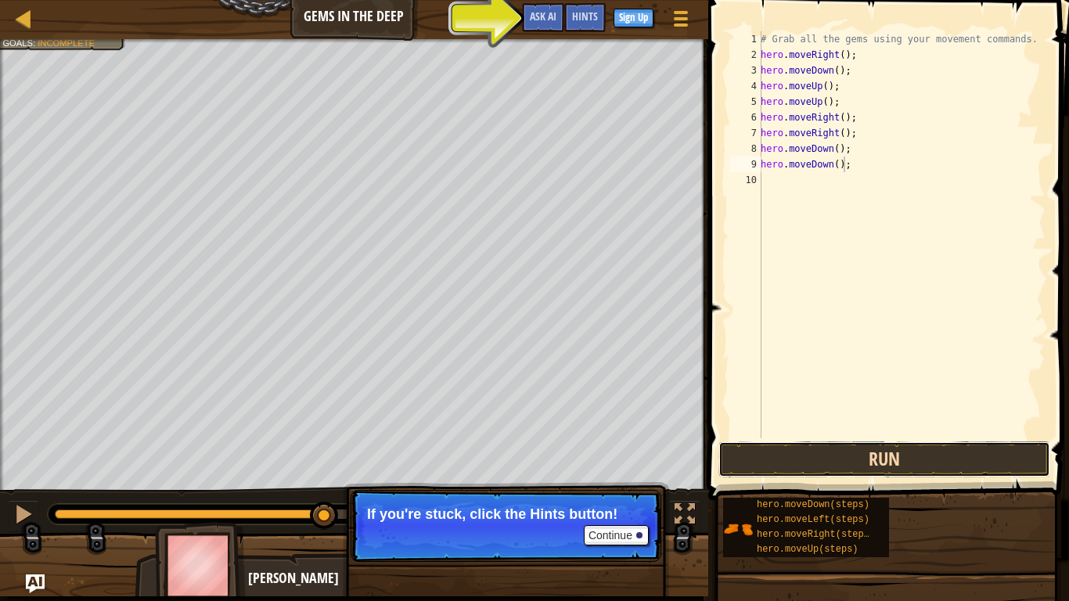
click at [865, 442] on button "Run" at bounding box center [884, 459] width 332 height 36
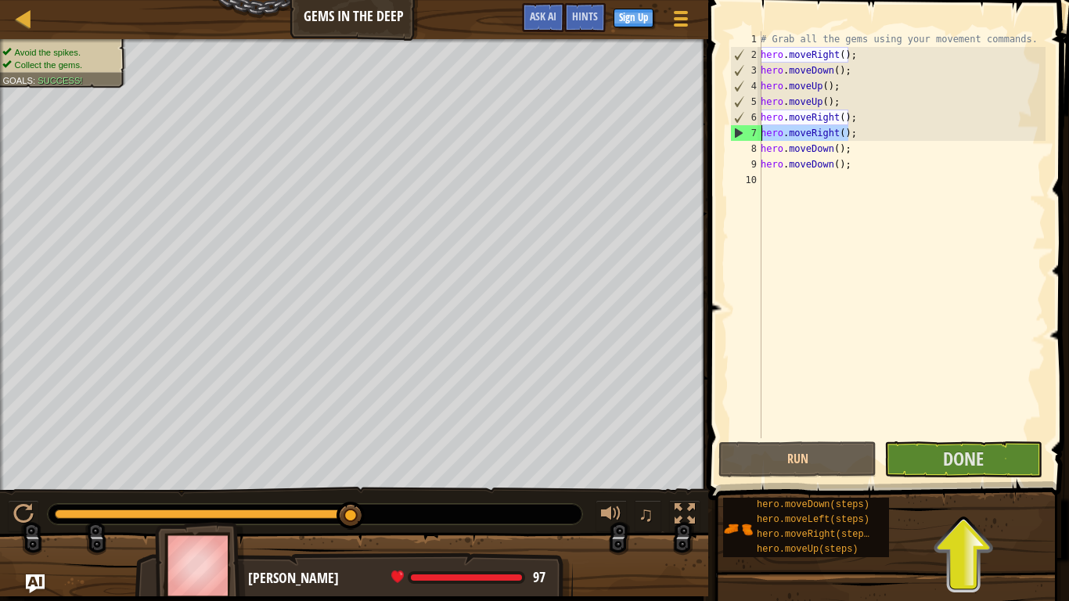
drag, startPoint x: 851, startPoint y: 132, endPoint x: 724, endPoint y: 129, distance: 126.8
click at [729, 129] on div "hero.moveDown(); 1 2 3 4 5 6 7 8 9 10 # Grab all the gems using your movement c…" at bounding box center [886, 234] width 318 height 407
type textarea "hero.moveRight();"
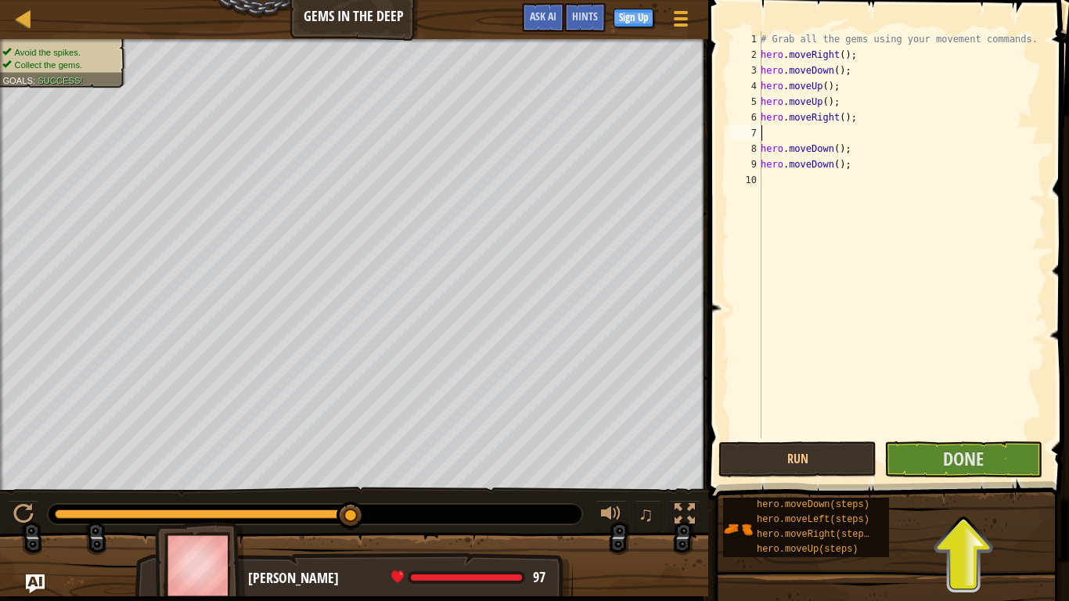
type textarea "hero.moveRight();"
click at [818, 452] on button "Run" at bounding box center [797, 459] width 158 height 36
